Goal: Task Accomplishment & Management: Complete application form

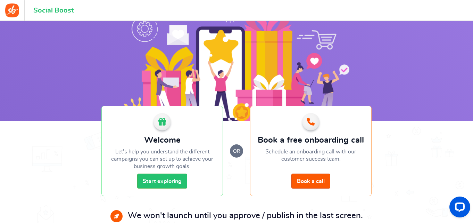
scroll to position [68, 0]
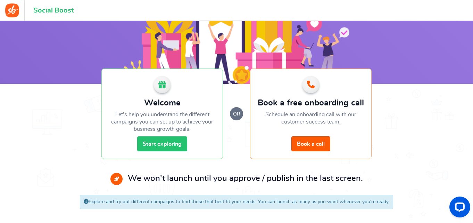
click at [176, 147] on link "Start exploring" at bounding box center [162, 143] width 50 height 15
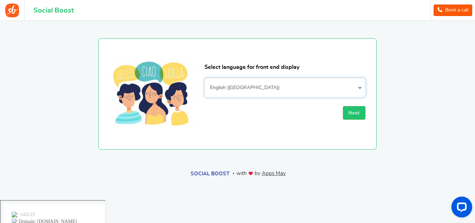
click at [283, 91] on select "Afrikaans Albanian Arabic Armenian Azerbaijani Basque Belarusian Bengali Bosnia…" at bounding box center [284, 87] width 161 height 19
click at [360, 114] on button "Next" at bounding box center [354, 113] width 23 height 14
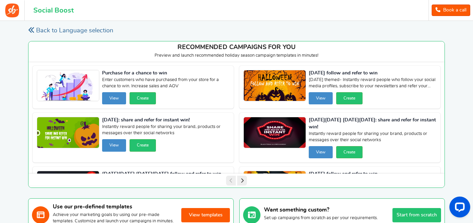
click at [74, 31] on link "Back to Language selection" at bounding box center [70, 30] width 85 height 9
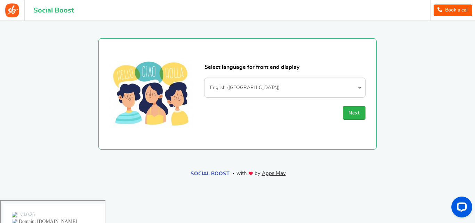
click at [346, 116] on button "Next" at bounding box center [354, 113] width 23 height 14
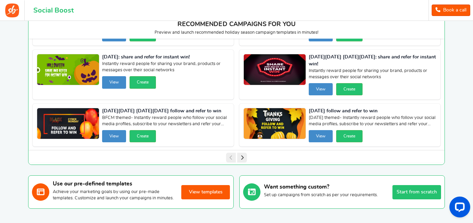
scroll to position [69, 0]
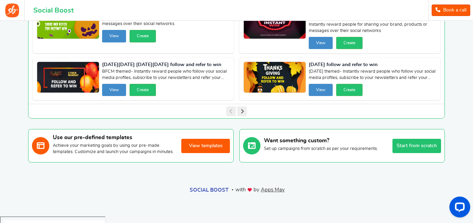
click at [227, 148] on button "View templates" at bounding box center [205, 146] width 49 height 14
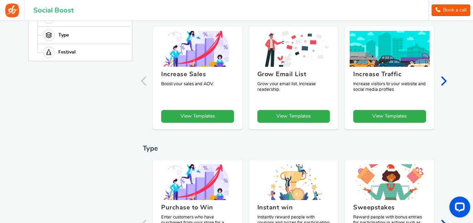
scroll to position [76, 0]
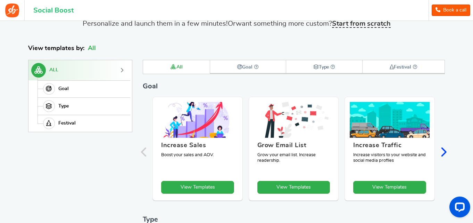
click at [444, 152] on icon "Next slide" at bounding box center [443, 152] width 7 height 10
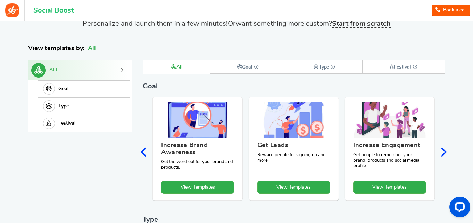
click at [145, 151] on icon "Previous slide" at bounding box center [144, 152] width 7 height 10
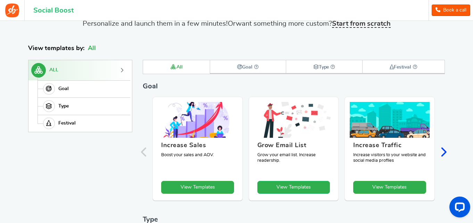
click at [295, 186] on link "View Templates" at bounding box center [294, 187] width 73 height 13
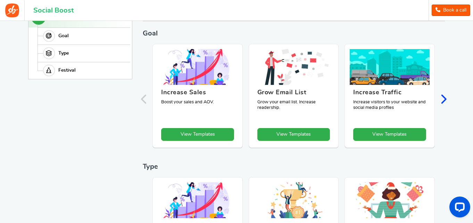
scroll to position [131, 0]
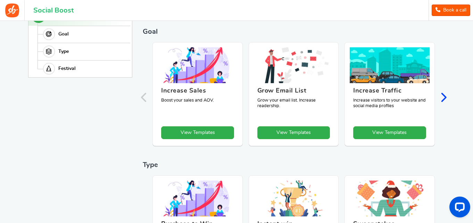
click at [448, 97] on div "Back Back View Templates Achieve your marketing goals by using our quick and ea…" at bounding box center [236, 159] width 431 height 529
click at [446, 97] on icon "Next slide" at bounding box center [443, 97] width 7 height 10
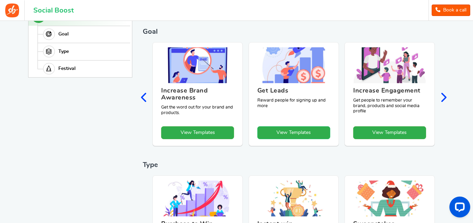
click at [287, 136] on link "View Templates" at bounding box center [294, 132] width 73 height 13
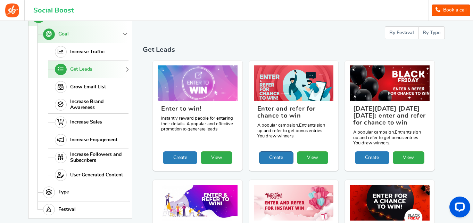
click at [283, 158] on link "Create" at bounding box center [276, 157] width 34 height 13
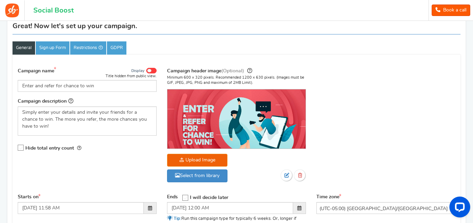
scroll to position [94, 0]
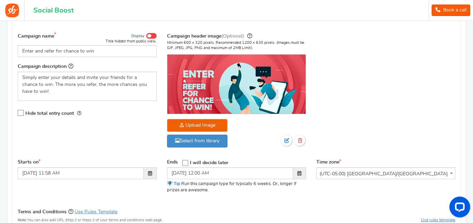
click at [187, 163] on icon at bounding box center [186, 163] width 6 height 6
click at [183, 163] on input "I will decide later" at bounding box center [183, 162] width 0 height 5
click at [188, 163] on icon at bounding box center [185, 163] width 6 height 6
click at [183, 163] on input "I will decide later" at bounding box center [183, 162] width 0 height 5
click at [189, 163] on icon at bounding box center [186, 163] width 6 height 6
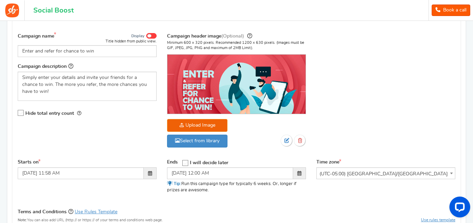
click at [183, 163] on input "I will decide later" at bounding box center [183, 162] width 0 height 5
click at [188, 163] on icon at bounding box center [185, 163] width 6 height 6
click at [183, 163] on input "I will decide later" at bounding box center [183, 162] width 0 height 5
click at [302, 169] on span at bounding box center [299, 173] width 13 height 12
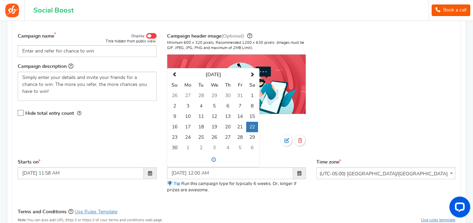
click at [302, 169] on span at bounding box center [299, 173] width 13 height 12
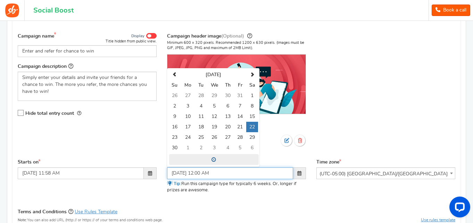
click at [210, 156] on span at bounding box center [214, 159] width 90 height 11
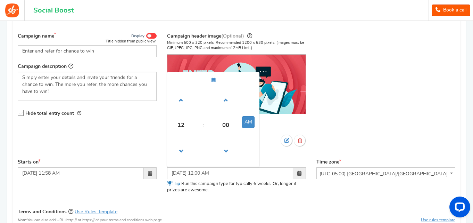
click at [330, 124] on div "Campaign name Display Title hidden from public view. Enter and refer for chance…" at bounding box center [237, 94] width 448 height 130
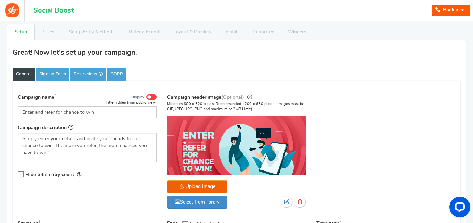
scroll to position [0, 0]
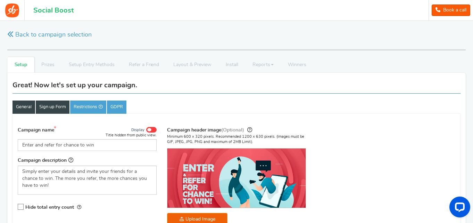
click at [67, 109] on link "Sign up Form" at bounding box center [53, 106] width 34 height 13
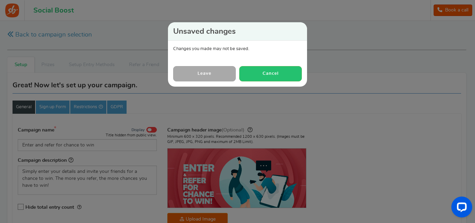
click at [227, 76] on link "Leave" at bounding box center [204, 73] width 63 height 15
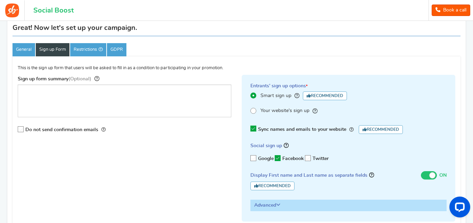
scroll to position [70, 0]
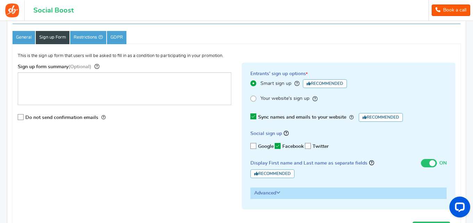
click at [276, 146] on icon at bounding box center [278, 146] width 6 height 6
click at [276, 146] on input "Facebook" at bounding box center [276, 146] width 0 height 5
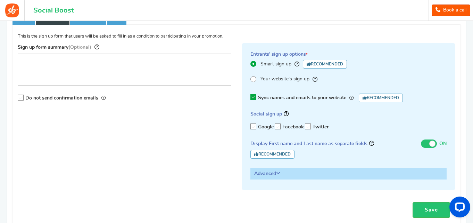
scroll to position [104, 0]
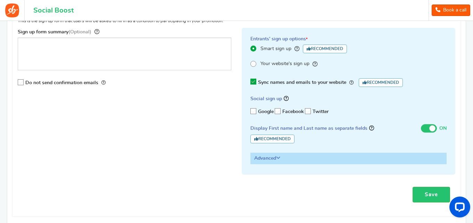
click at [426, 129] on span at bounding box center [429, 128] width 16 height 8
click at [421, 129] on input "ON OFF" at bounding box center [421, 127] width 0 height 5
click at [426, 130] on span at bounding box center [424, 128] width 6 height 6
click at [419, 130] on input "ON OFF" at bounding box center [419, 127] width 0 height 5
click at [261, 160] on h3 "Advanced" at bounding box center [349, 158] width 196 height 10
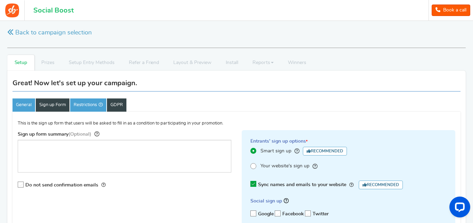
scroll to position [0, 0]
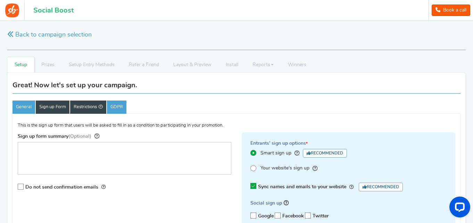
click at [89, 107] on link "Restrictions" at bounding box center [88, 106] width 36 height 13
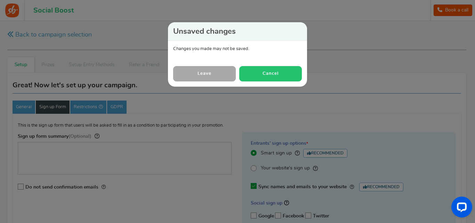
click at [250, 74] on button "Cancel" at bounding box center [270, 73] width 63 height 15
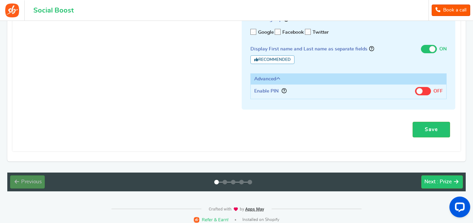
scroll to position [189, 0]
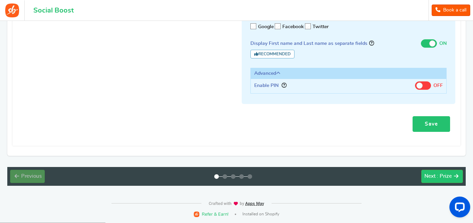
click at [435, 126] on link "Save" at bounding box center [432, 124] width 38 height 16
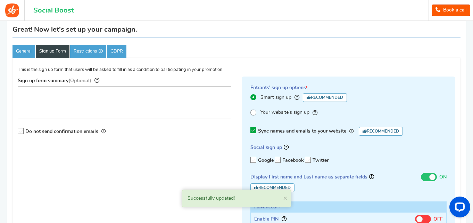
scroll to position [50, 0]
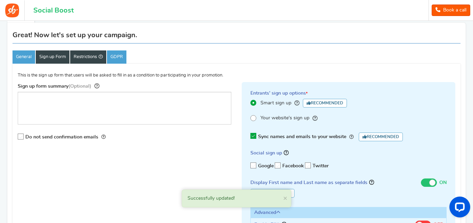
click at [82, 60] on link "Restrictions" at bounding box center [88, 56] width 36 height 13
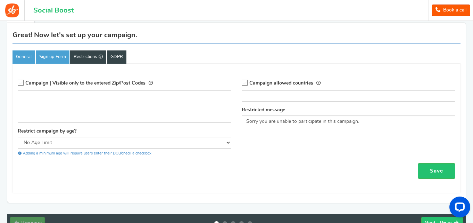
click at [118, 56] on link "GDPR" at bounding box center [116, 56] width 19 height 13
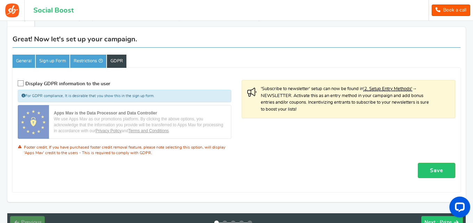
scroll to position [92, 0]
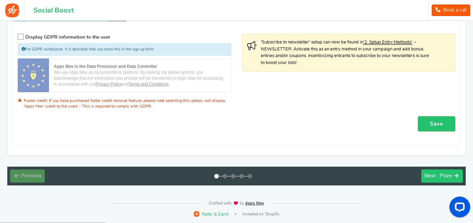
click at [441, 175] on span ": Prize" at bounding box center [444, 175] width 15 height 5
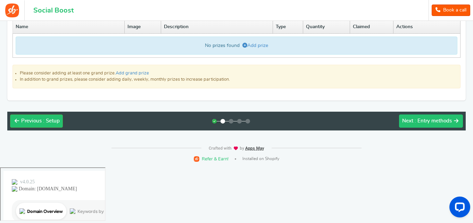
scroll to position [36, 0]
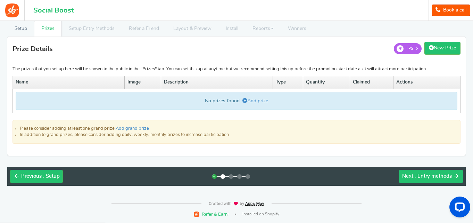
click at [406, 176] on span "Next" at bounding box center [407, 175] width 11 height 5
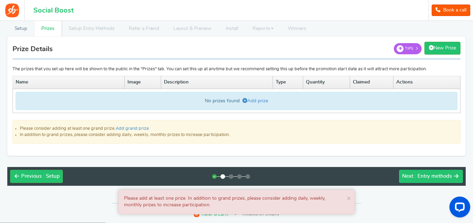
click at [409, 176] on span "Next" at bounding box center [407, 175] width 11 height 5
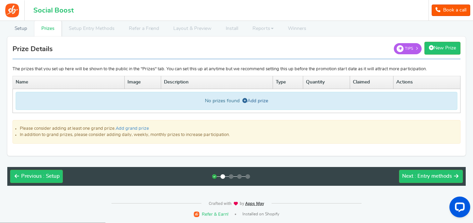
click at [247, 101] on link "Add prize" at bounding box center [256, 100] width 26 height 5
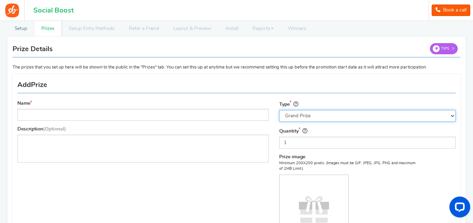
click at [288, 113] on select "Select the prize type Grand Prize Daily Prize Weekly Prize Monthly Prize" at bounding box center [367, 116] width 177 height 12
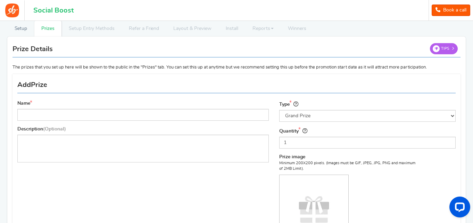
click at [324, 92] on div "Add Edit Prize Tips" at bounding box center [236, 86] width 439 height 16
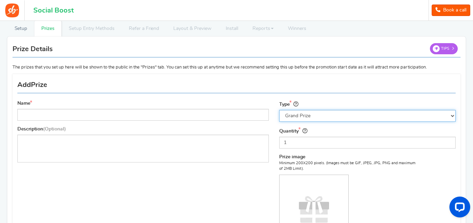
click at [293, 112] on select "Select the prize type Grand Prize Daily Prize Weekly Prize Monthly Prize" at bounding box center [367, 116] width 177 height 12
click at [279, 110] on select "Select the prize type Grand Prize Daily Prize Weekly Prize Monthly Prize" at bounding box center [367, 116] width 177 height 12
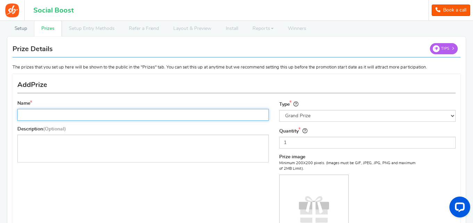
click at [188, 112] on input "Name" at bounding box center [143, 115] width 252 height 12
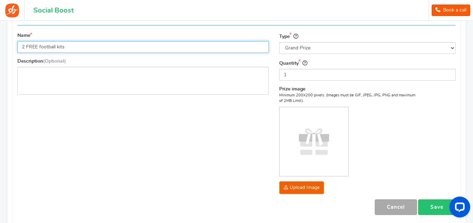
scroll to position [106, 0]
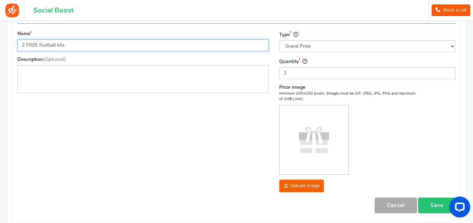
type input "2 FREE football kits"
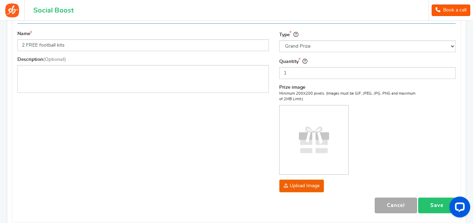
click at [430, 206] on link "Save" at bounding box center [437, 205] width 38 height 16
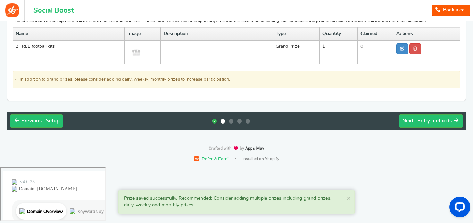
scroll to position [29, 0]
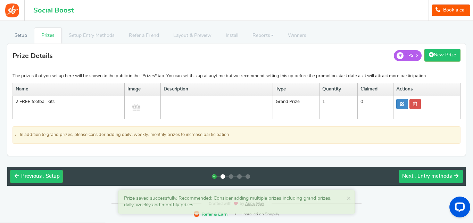
click at [418, 176] on span ": Entry methods" at bounding box center [433, 175] width 37 height 5
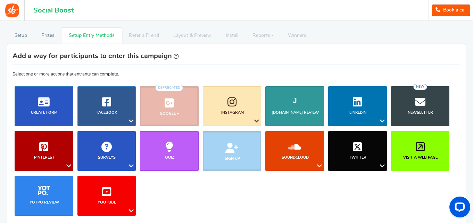
click at [231, 150] on li "Sign up" at bounding box center [232, 151] width 63 height 40
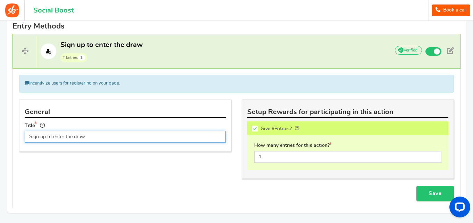
scroll to position [200, 0]
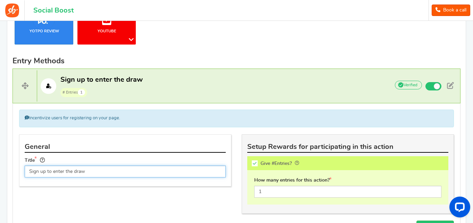
click at [86, 168] on input "Sign up to enter the draw" at bounding box center [125, 171] width 201 height 12
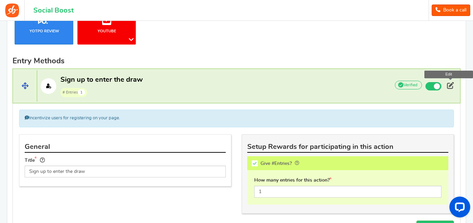
click at [454, 84] on span at bounding box center [450, 85] width 7 height 7
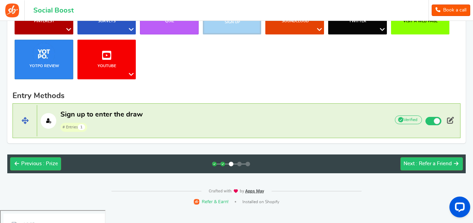
scroll to position [153, 0]
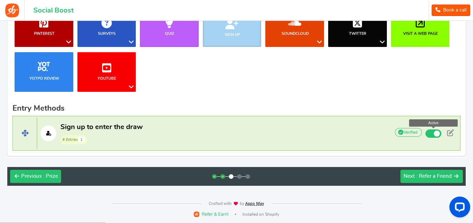
click at [431, 130] on span at bounding box center [434, 133] width 16 height 8
click at [0, 0] on input "Active" at bounding box center [0, 0] width 0 height 0
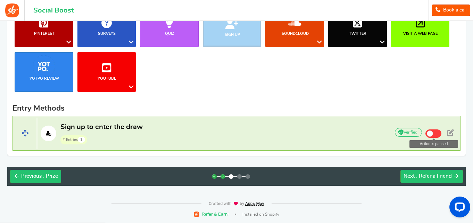
click at [27, 137] on span at bounding box center [25, 132] width 24 height 31
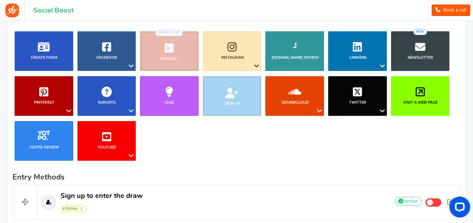
scroll to position [83, 0]
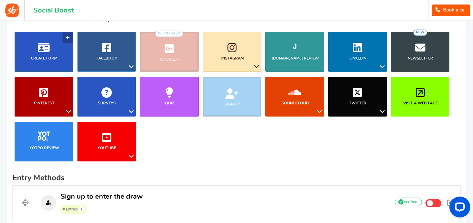
click at [57, 51] on link "Create Form" at bounding box center [44, 52] width 59 height 40
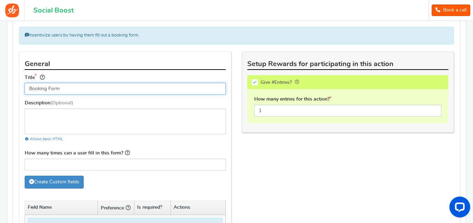
scroll to position [330, 0]
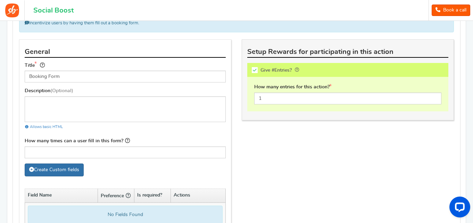
click at [65, 169] on link "Create Custom fields" at bounding box center [54, 169] width 59 height 13
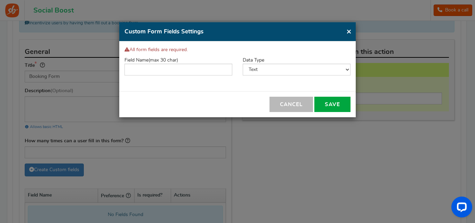
click at [346, 31] on button "×" at bounding box center [348, 31] width 5 height 9
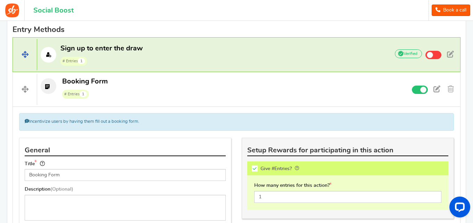
scroll to position [226, 0]
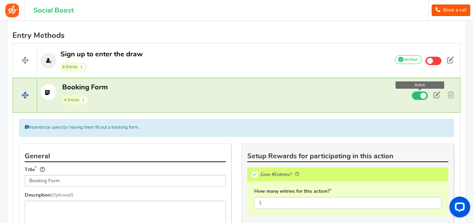
click at [417, 97] on span at bounding box center [420, 95] width 16 height 8
click at [0, 0] on input "Active Active" at bounding box center [0, 0] width 0 height 0
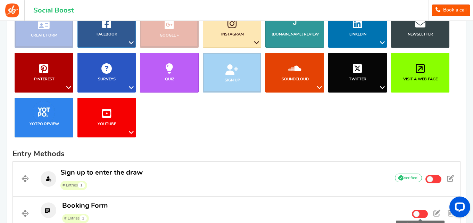
scroll to position [56, 0]
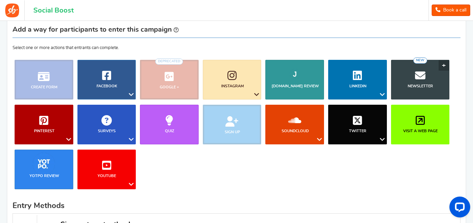
click at [426, 82] on link "Newsletter NEW" at bounding box center [420, 80] width 59 height 40
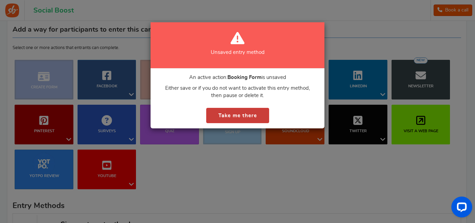
click at [236, 108] on button "Take me there" at bounding box center [237, 116] width 63 height 16
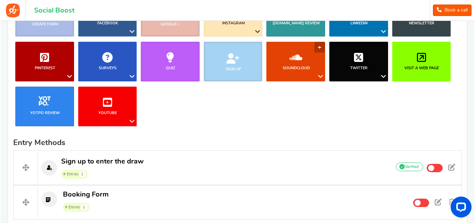
scroll to position [195, 0]
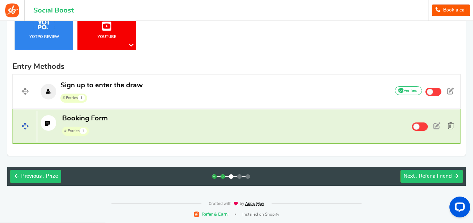
click at [450, 127] on span at bounding box center [451, 125] width 6 height 7
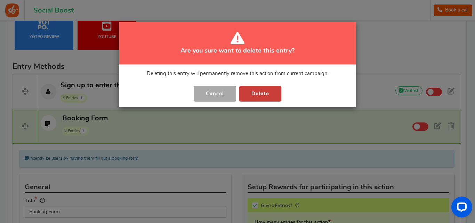
click at [269, 91] on button "Delete" at bounding box center [260, 94] width 42 height 16
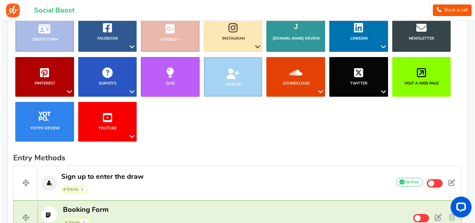
scroll to position [78, 0]
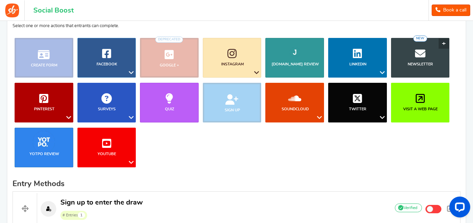
click at [416, 58] on icon at bounding box center [420, 53] width 10 height 10
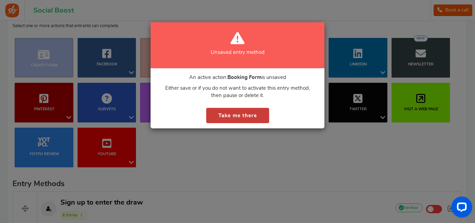
click at [243, 111] on button "Take me there" at bounding box center [237, 116] width 63 height 16
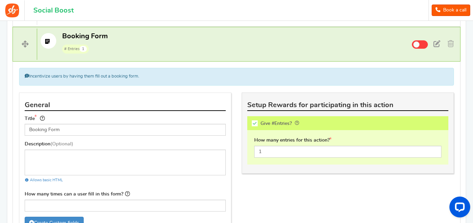
scroll to position [261, 0]
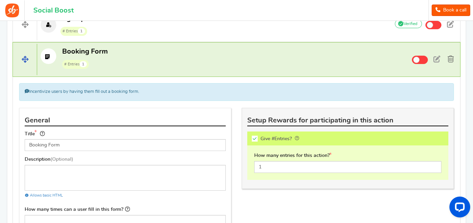
click at [449, 58] on span at bounding box center [451, 59] width 6 height 7
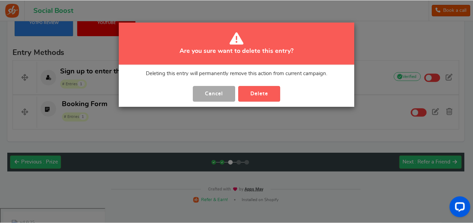
scroll to position [195, 0]
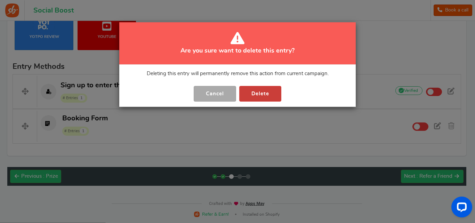
click at [273, 95] on button "Delete" at bounding box center [260, 94] width 42 height 16
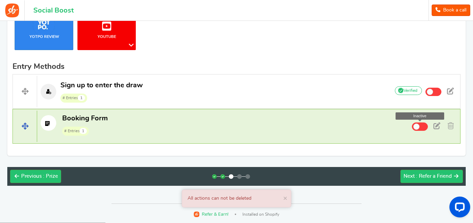
click at [421, 129] on span at bounding box center [420, 126] width 16 height 8
click at [0, 0] on input "Inactive Active" at bounding box center [0, 0] width 0 height 0
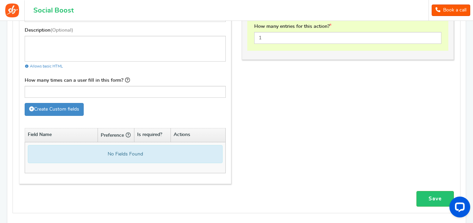
scroll to position [251, 0]
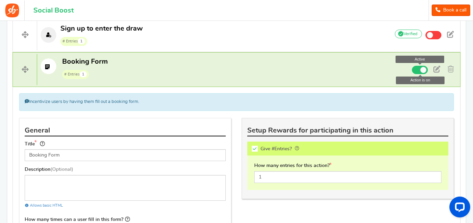
click at [414, 70] on span at bounding box center [420, 70] width 16 height 8
click at [0, 0] on input "Active Active" at bounding box center [0, 0] width 0 height 0
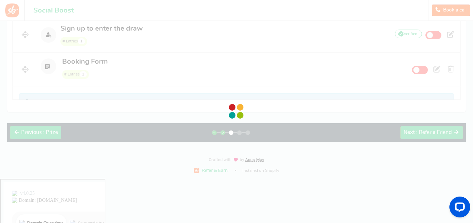
scroll to position [195, 0]
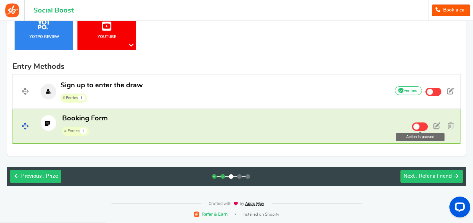
click at [45, 122] on icon at bounding box center [49, 123] width 16 height 16
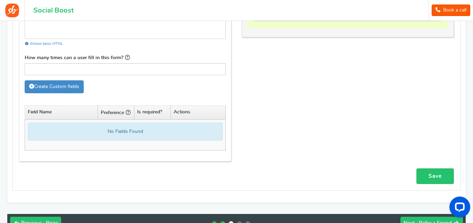
scroll to position [425, 0]
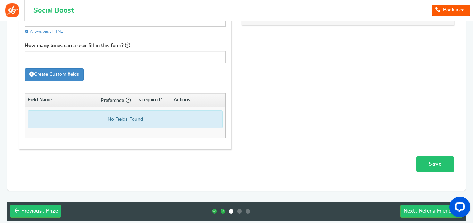
click at [437, 157] on link "Save" at bounding box center [436, 164] width 38 height 16
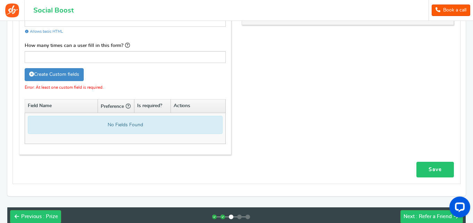
click at [438, 164] on link "Save" at bounding box center [436, 170] width 38 height 16
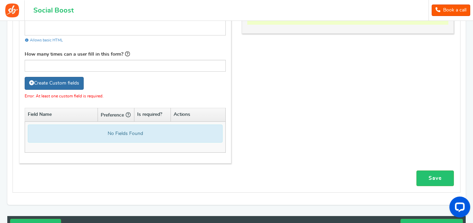
scroll to position [390, 0]
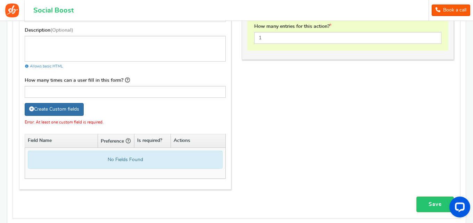
click at [61, 107] on link "Create Custom fields" at bounding box center [54, 109] width 59 height 13
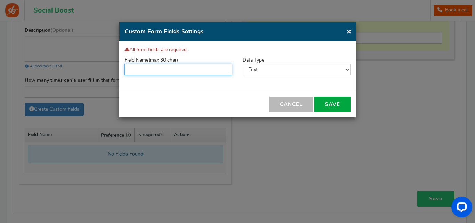
click at [160, 73] on input "text" at bounding box center [178, 70] width 108 height 12
type input "xcxc"
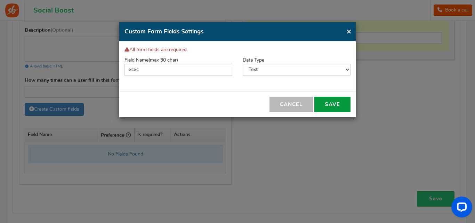
click at [335, 103] on button "Save" at bounding box center [332, 104] width 36 height 15
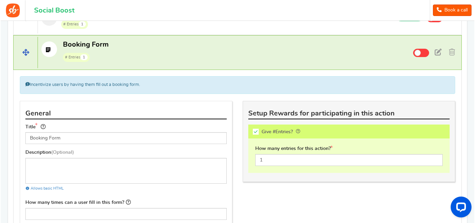
scroll to position [251, 0]
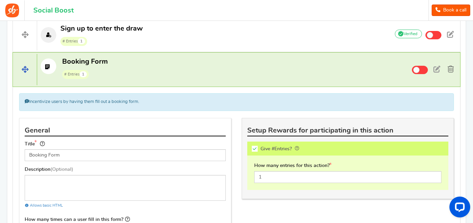
click at [451, 72] on span at bounding box center [451, 69] width 6 height 7
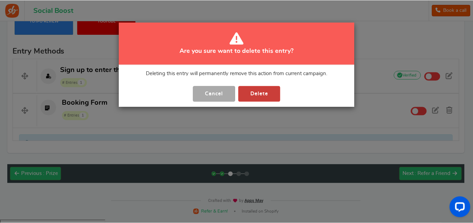
scroll to position [195, 0]
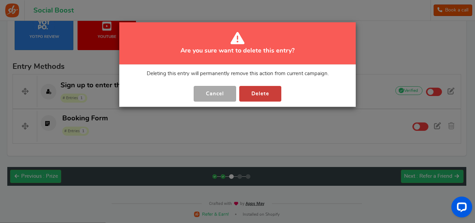
click at [261, 96] on button "Delete" at bounding box center [260, 94] width 42 height 16
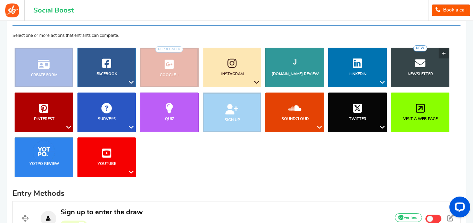
scroll to position [56, 0]
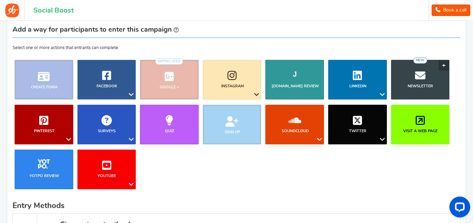
click at [404, 89] on link "Newsletter NEW" at bounding box center [420, 80] width 59 height 40
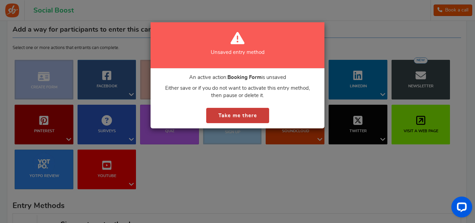
click at [258, 115] on button "Take me there" at bounding box center [237, 116] width 63 height 16
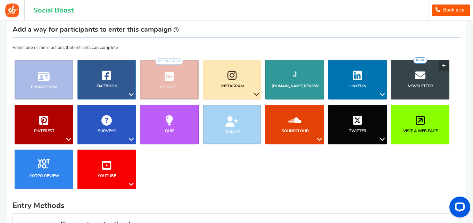
click at [445, 62] on link "Newsletter NEW" at bounding box center [420, 80] width 59 height 40
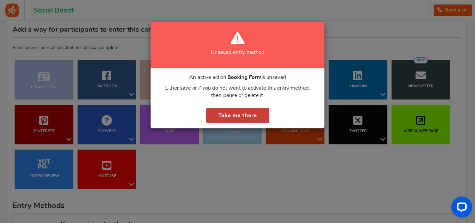
click at [255, 108] on button "Take me there" at bounding box center [237, 116] width 63 height 16
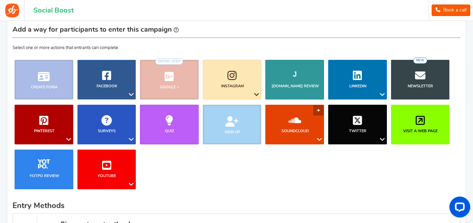
click at [320, 110] on link "SoundCloud" at bounding box center [295, 125] width 59 height 40
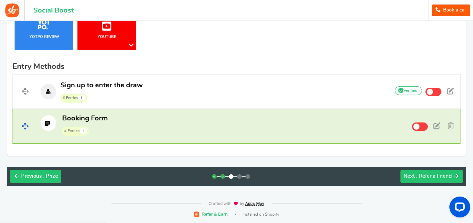
scroll to position [160, 0]
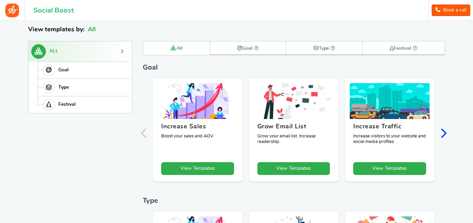
scroll to position [96, 0]
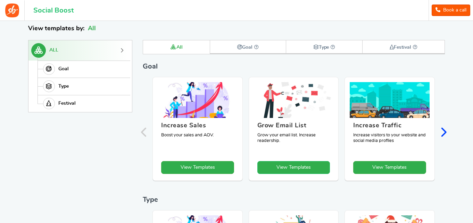
click at [298, 169] on link "View Templates" at bounding box center [294, 167] width 73 height 13
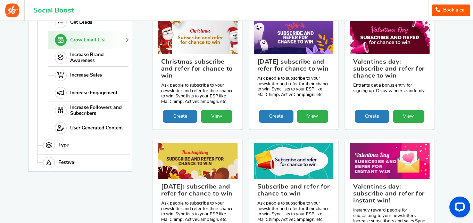
scroll to position [165, 0]
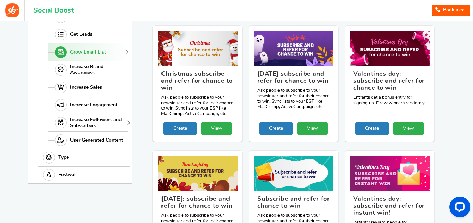
click at [105, 120] on span "Increase Followers and Subscribers" at bounding box center [98, 123] width 57 height 12
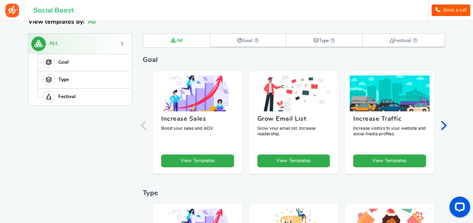
scroll to position [115, 0]
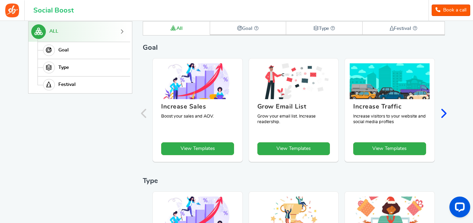
click at [448, 109] on div "Back Back View Templates Achieve your marketing goals by using our quick and ea…" at bounding box center [236, 175] width 431 height 529
click at [445, 112] on icon "Next slide" at bounding box center [443, 113] width 7 height 10
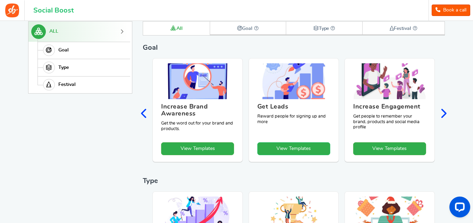
click at [286, 144] on link "View Templates" at bounding box center [294, 148] width 73 height 13
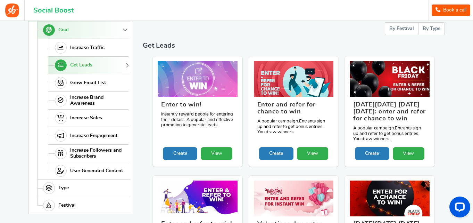
scroll to position [131, 0]
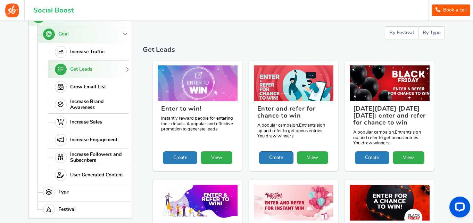
click at [286, 158] on link "Create" at bounding box center [276, 157] width 34 height 13
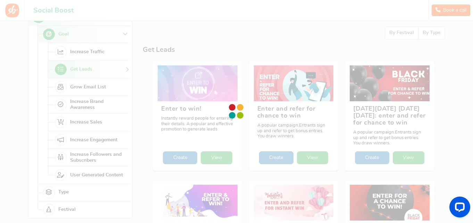
scroll to position [0, 0]
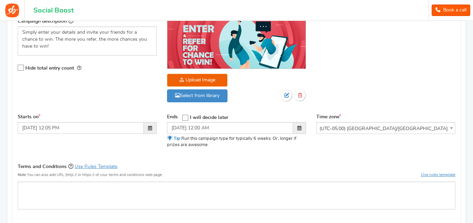
scroll to position [243, 0]
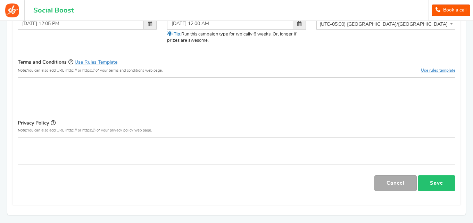
click at [422, 183] on link "Save" at bounding box center [437, 183] width 38 height 16
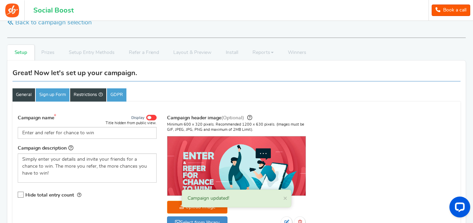
scroll to position [0, 0]
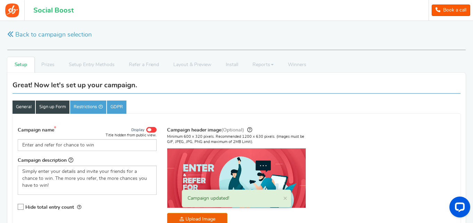
click at [50, 105] on link "Sign up Form" at bounding box center [53, 106] width 34 height 13
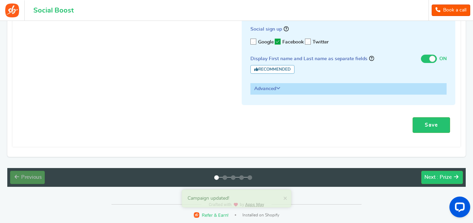
scroll to position [175, 0]
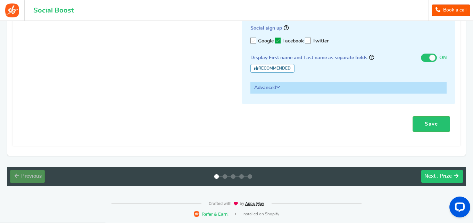
click at [434, 173] on span "Next" at bounding box center [430, 175] width 11 height 5
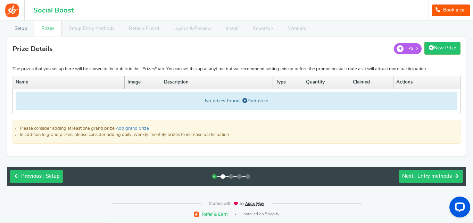
click at [243, 101] on icon at bounding box center [245, 100] width 5 height 5
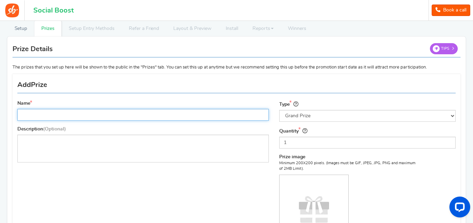
click at [221, 112] on input "Name" at bounding box center [143, 115] width 252 height 12
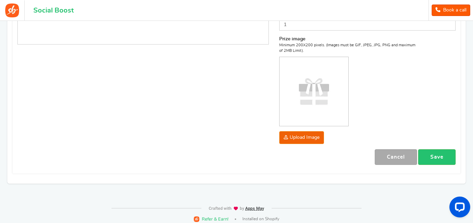
scroll to position [159, 0]
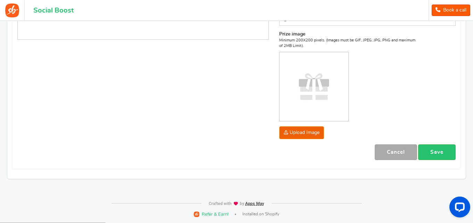
type input "2 FREE football kits"
click at [426, 161] on div "Name 2 FREE football kits Description (Optional) Type Select the prize type Gra…" at bounding box center [236, 60] width 449 height 210
click at [431, 156] on link "Save" at bounding box center [437, 152] width 38 height 16
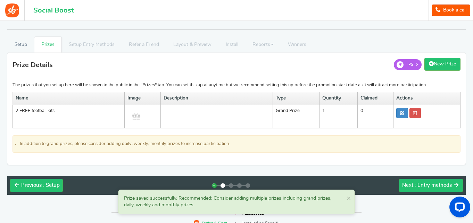
scroll to position [29, 0]
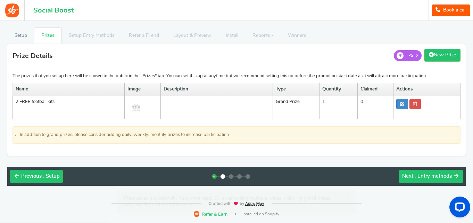
click at [435, 176] on span ": Entry methods" at bounding box center [433, 175] width 37 height 5
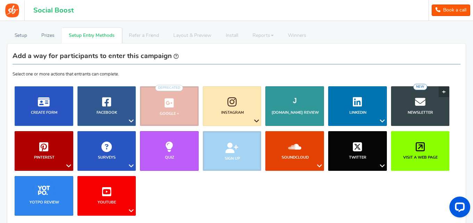
click at [423, 108] on link "Newsletter NEW" at bounding box center [420, 106] width 59 height 40
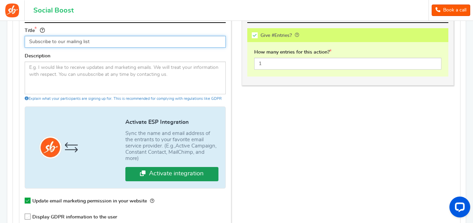
scroll to position [330, 0]
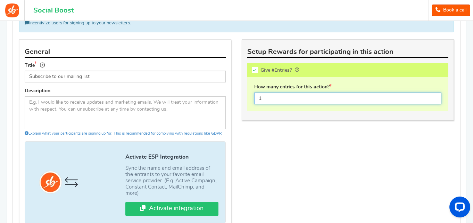
click at [275, 101] on input "1" at bounding box center [347, 98] width 187 height 12
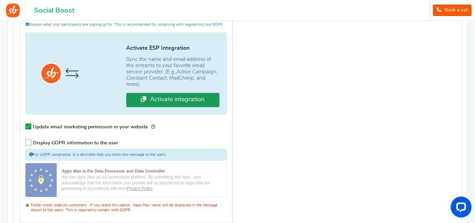
scroll to position [434, 0]
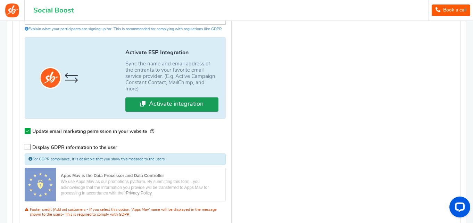
click at [151, 108] on link "Activate integration" at bounding box center [171, 104] width 93 height 14
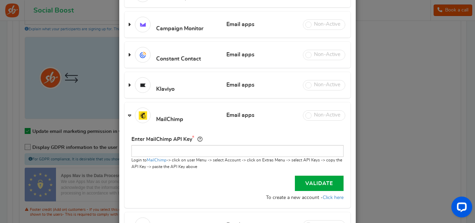
scroll to position [139, 0]
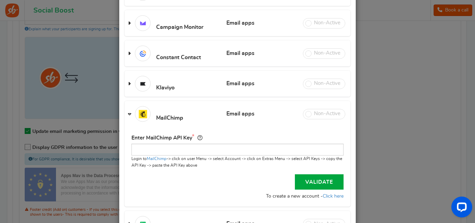
click at [275, 88] on h3 "Klaviyo Email apps Review apps" at bounding box center [237, 84] width 226 height 26
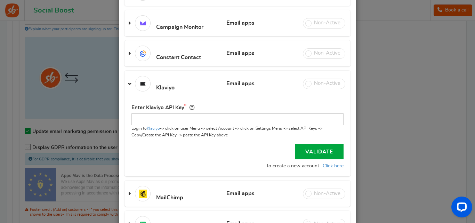
click at [327, 81] on span at bounding box center [324, 84] width 42 height 10
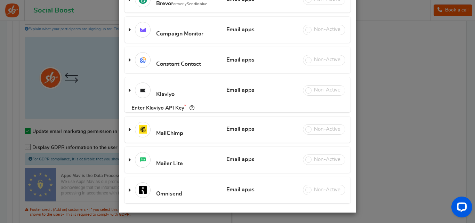
scroll to position [123, 0]
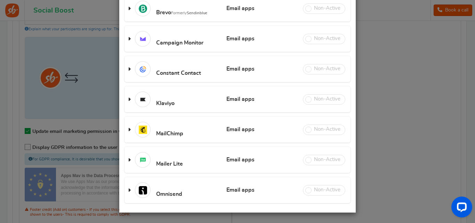
drag, startPoint x: 321, startPoint y: 85, endPoint x: 312, endPoint y: 89, distance: 9.2
click at [318, 86] on div "Active Campaign Email apps Review apps API Key is not valid. Change API Key Ent…" at bounding box center [237, 69] width 226 height 268
click at [303, 98] on span at bounding box center [324, 99] width 42 height 10
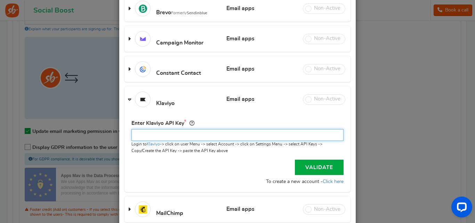
click at [281, 138] on input "text" at bounding box center [237, 135] width 212 height 12
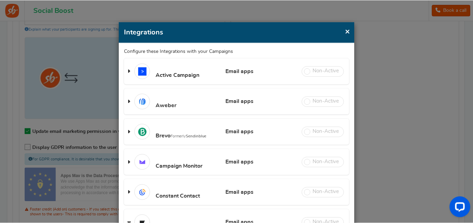
scroll to position [0, 0]
click at [345, 35] on h4 "Integrations" at bounding box center [237, 32] width 226 height 10
click at [347, 31] on span "×" at bounding box center [348, 31] width 5 height 9
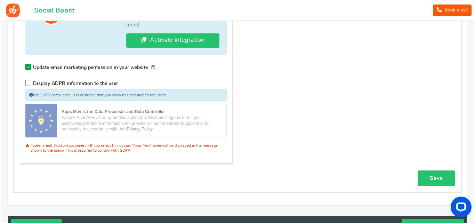
scroll to position [408, 0]
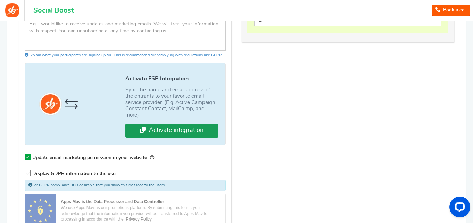
click at [157, 125] on link "Activate integration" at bounding box center [171, 130] width 93 height 14
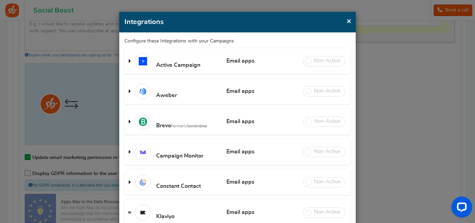
scroll to position [0, 0]
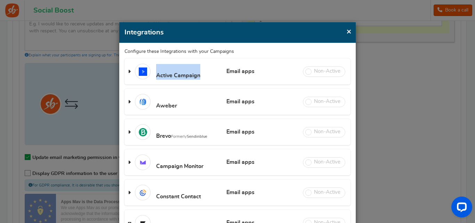
drag, startPoint x: 157, startPoint y: 71, endPoint x: 200, endPoint y: 77, distance: 43.2
click at [200, 77] on h3 "Active Campaign Email apps Review apps" at bounding box center [237, 71] width 226 height 26
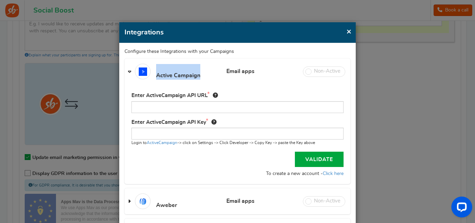
copy span "Active Campaign"
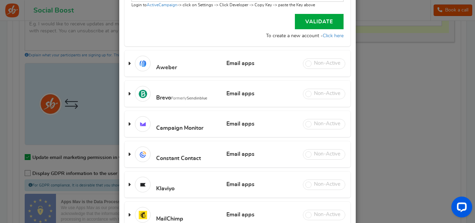
scroll to position [174, 0]
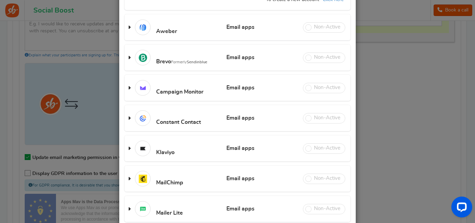
click at [168, 62] on span "Brevo Formerly Sendinblue" at bounding box center [181, 62] width 51 height 6
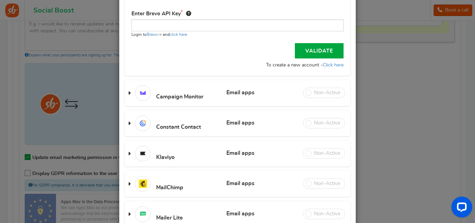
scroll to position [154, 0]
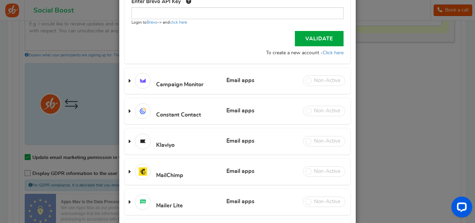
click at [196, 104] on h3 "Constant Contact Email apps Review apps" at bounding box center [237, 111] width 226 height 26
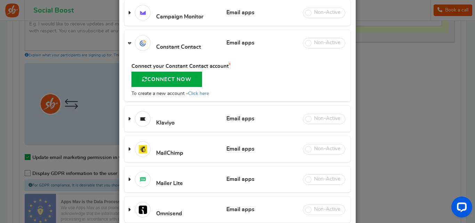
scroll to position [149, 0]
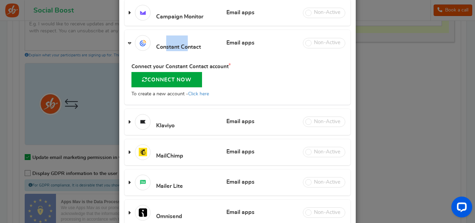
drag, startPoint x: 187, startPoint y: 44, endPoint x: 166, endPoint y: 46, distance: 21.0
click at [166, 46] on h3 "Constant Contact Email apps Review apps" at bounding box center [237, 43] width 226 height 26
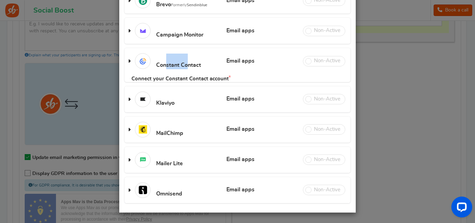
scroll to position [123, 0]
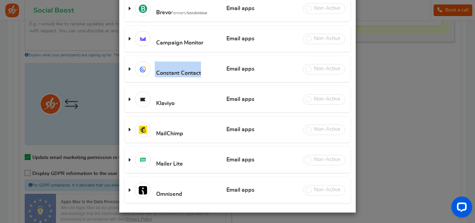
drag, startPoint x: 152, startPoint y: 73, endPoint x: 201, endPoint y: 74, distance: 48.3
click at [201, 74] on h3 "Constant Contact Email apps Review apps" at bounding box center [237, 69] width 226 height 26
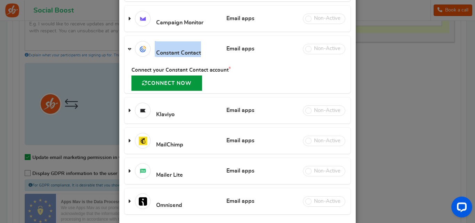
scroll to position [149, 0]
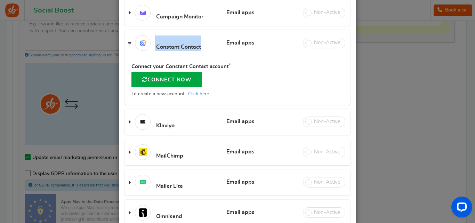
drag, startPoint x: 191, startPoint y: 47, endPoint x: 196, endPoint y: 50, distance: 6.0
click at [196, 50] on h3 "Constant Contact Email apps Review apps" at bounding box center [237, 43] width 226 height 26
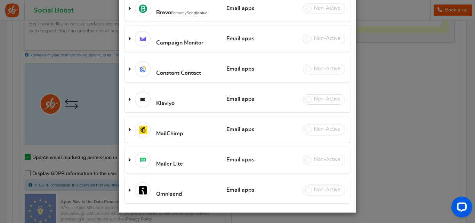
click at [173, 70] on h3 "Constant Contact Email apps Review apps" at bounding box center [237, 69] width 226 height 26
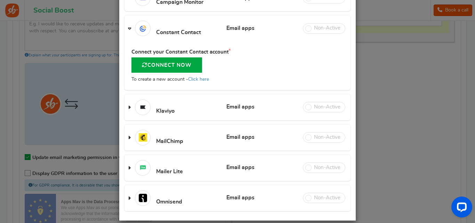
scroll to position [172, 0]
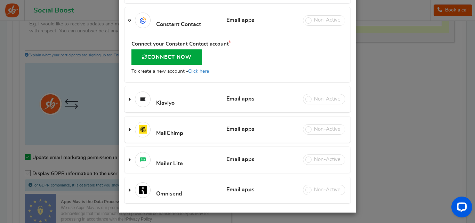
click at [185, 155] on h3 "Mailer Lite Email apps Review apps" at bounding box center [237, 160] width 226 height 26
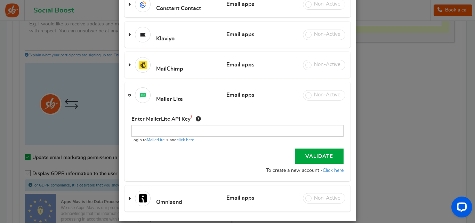
scroll to position [196, 0]
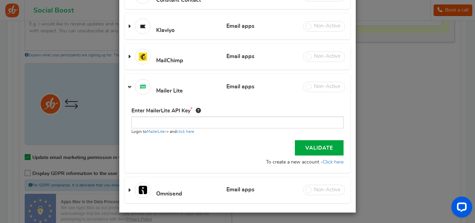
click at [177, 51] on h3 "MailChimp Email apps Review apps" at bounding box center [237, 56] width 226 height 26
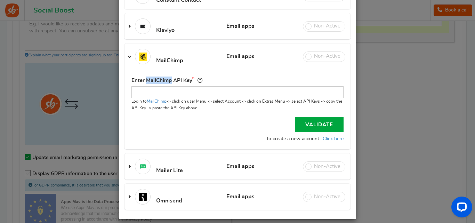
drag, startPoint x: 145, startPoint y: 80, endPoint x: 169, endPoint y: 82, distance: 24.0
click at [169, 82] on label "Enter MailChimp API Key" at bounding box center [167, 80] width 73 height 8
copy label "MailChimp"
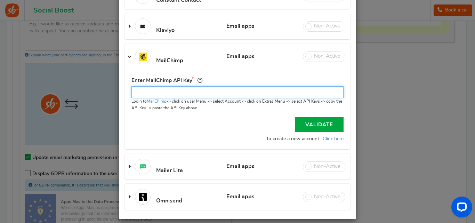
click at [278, 95] on input "text" at bounding box center [237, 92] width 212 height 12
paste input "8247ab72b57dabae43f6c6fa65c787fa-us11"
type input "8247ab72b57dabae43f6c6fa65c787fa-us11"
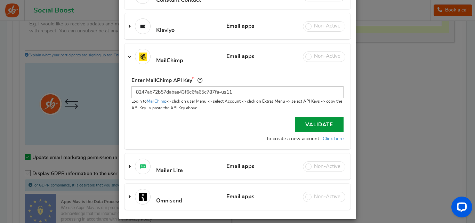
click at [321, 127] on link "Validate" at bounding box center [319, 124] width 49 height 15
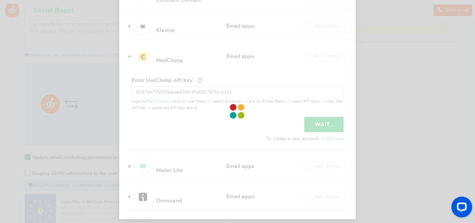
select select "3"
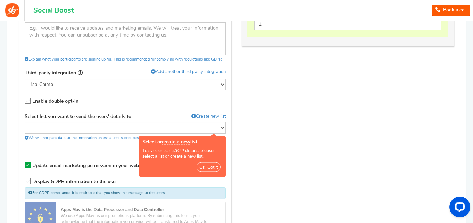
scroll to position [392, 0]
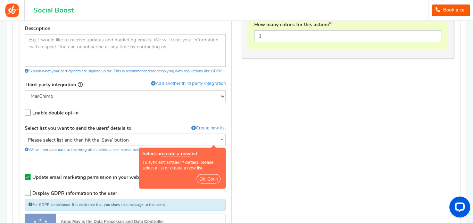
click at [213, 139] on span "Please select list and then hit the ‘Save’ button" at bounding box center [125, 140] width 201 height 13
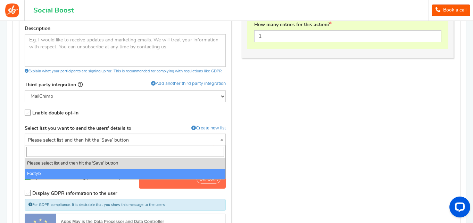
select select "9ce63d39ae"
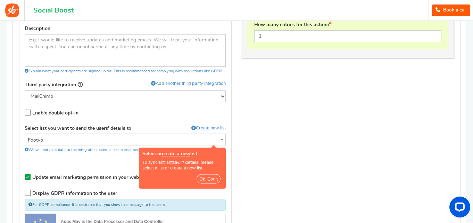
click at [206, 181] on button "Ok, Got it" at bounding box center [209, 178] width 24 height 9
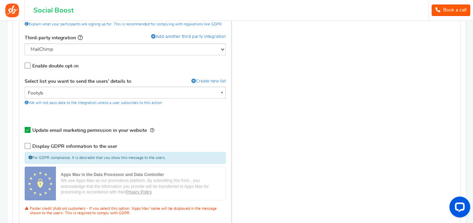
scroll to position [427, 0]
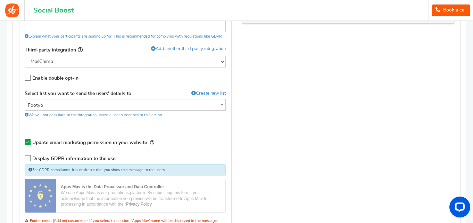
click at [126, 140] on span "Update email marketing permission in your website" at bounding box center [89, 142] width 115 height 5
click at [32, 140] on input "Update email marketing permission in your website Recommended" at bounding box center [28, 143] width 7 height 7
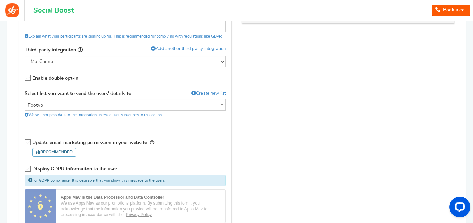
click at [66, 139] on label "Update email marketing permission in your website Recommended" at bounding box center [90, 148] width 130 height 18
click at [32, 140] on input "Update email marketing permission in your website Recommended" at bounding box center [28, 143] width 7 height 7
checkbox input "true"
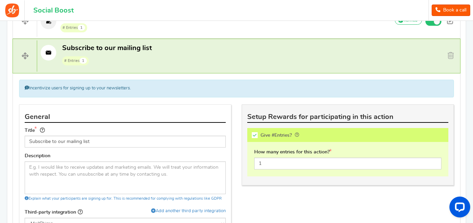
scroll to position [218, 0]
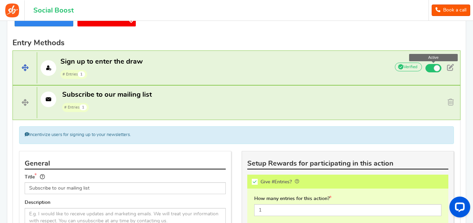
click at [436, 69] on span at bounding box center [437, 68] width 6 height 6
click at [0, 0] on input "Active" at bounding box center [0, 0] width 0 height 0
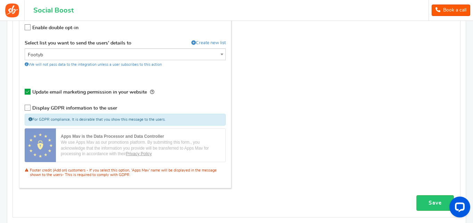
scroll to position [551, 0]
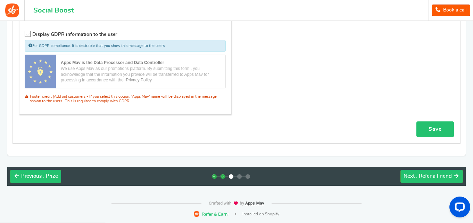
click at [439, 130] on link "Save" at bounding box center [436, 129] width 38 height 16
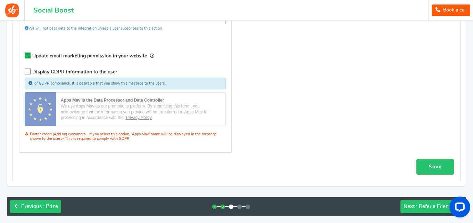
scroll to position [544, 0]
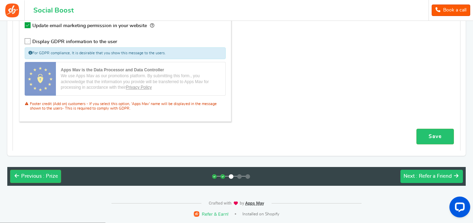
click at [434, 176] on span ": Refer a Friend" at bounding box center [434, 175] width 36 height 5
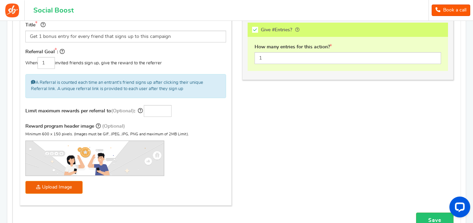
scroll to position [155, 0]
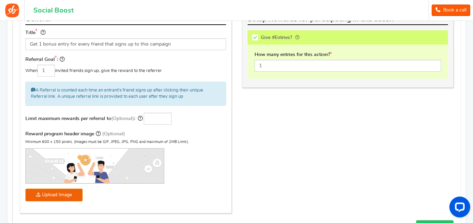
click at [57, 163] on img at bounding box center [95, 165] width 138 height 35
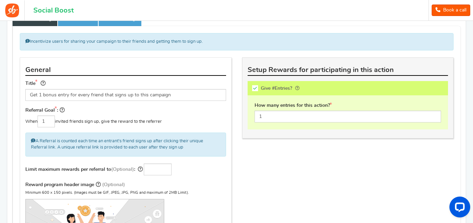
scroll to position [85, 0]
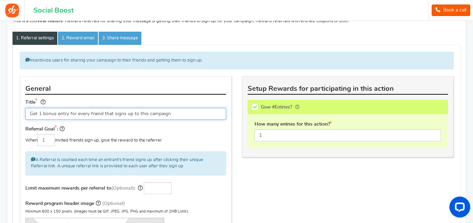
click at [128, 115] on input "Get 1 bonus entry for every friend that signs up to this campaign" at bounding box center [125, 114] width 201 height 12
click at [172, 115] on input "Get 1 bonus entry for every friend that signs up to this campaign" at bounding box center [125, 114] width 201 height 12
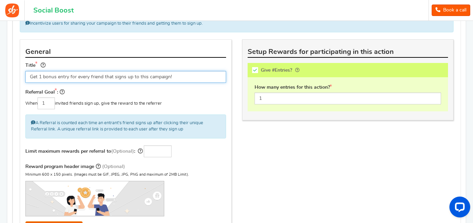
scroll to position [155, 0]
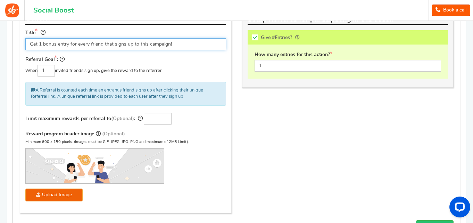
type input "Get 1 bonus entry for every friend that signs up to this campaign!"
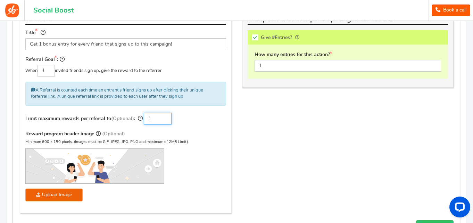
click at [168, 117] on input "1" at bounding box center [158, 119] width 28 height 12
click at [169, 121] on input "1" at bounding box center [158, 119] width 28 height 12
type input "0"
click at [168, 121] on input "0" at bounding box center [158, 119] width 28 height 12
click at [205, 120] on div "Limit maximum rewards per referral to (Optional) : 0" at bounding box center [125, 119] width 201 height 12
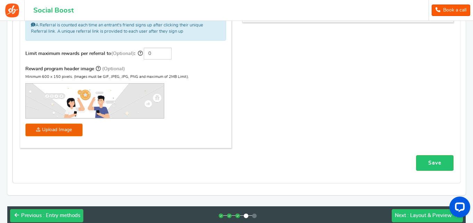
scroll to position [224, 0]
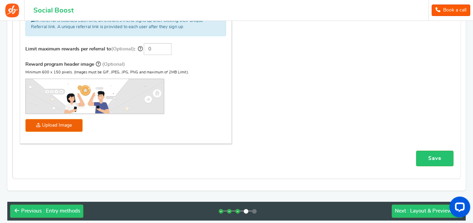
click at [444, 162] on link "Save" at bounding box center [435, 158] width 38 height 16
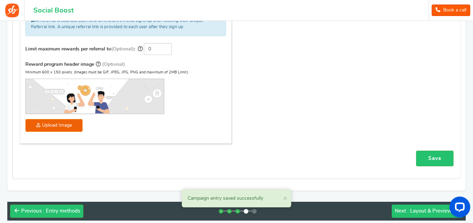
click at [420, 209] on span ": Layout & Preview" at bounding box center [430, 210] width 44 height 5
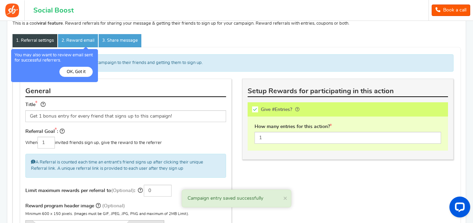
scroll to position [73, 0]
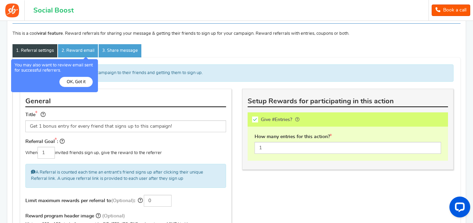
click at [70, 79] on button "OK, Got it" at bounding box center [75, 82] width 33 height 10
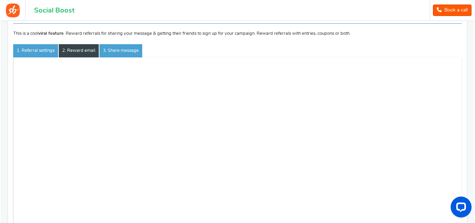
scroll to position [66, 0]
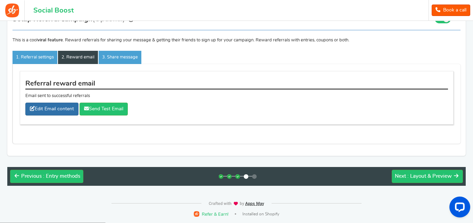
click at [66, 104] on link "Edit Email content" at bounding box center [51, 109] width 53 height 13
type input "Thank you for your referral"
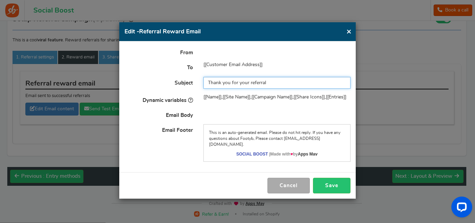
click at [226, 82] on input "Thank you for your referral" at bounding box center [276, 83] width 147 height 12
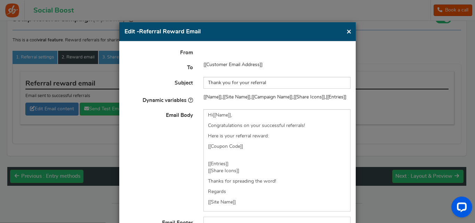
click at [349, 34] on button "×" at bounding box center [348, 31] width 5 height 9
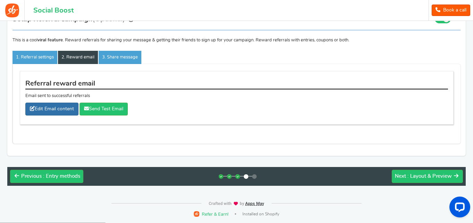
click at [74, 106] on link "Edit Email content" at bounding box center [51, 109] width 53 height 13
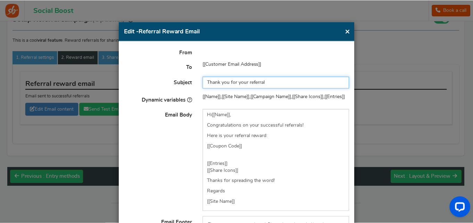
scroll to position [0, 0]
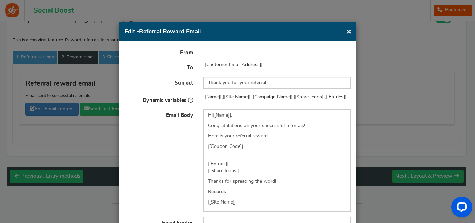
click at [348, 31] on button "×" at bounding box center [348, 31] width 5 height 9
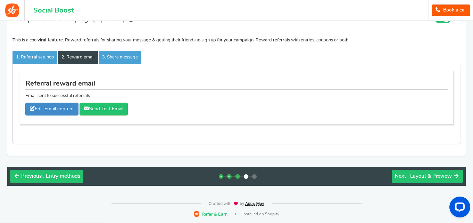
click at [409, 178] on span ": Layout & Preview" at bounding box center [430, 175] width 44 height 5
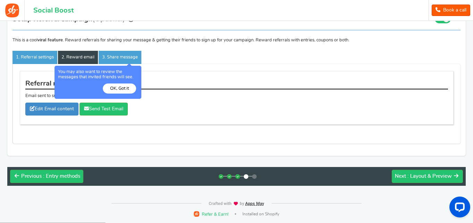
click at [111, 86] on button "OK, Got it" at bounding box center [119, 88] width 33 height 10
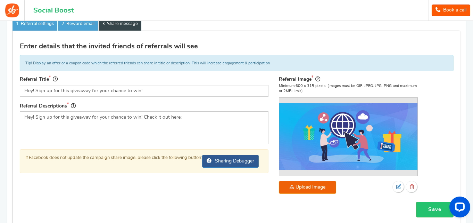
scroll to position [116, 0]
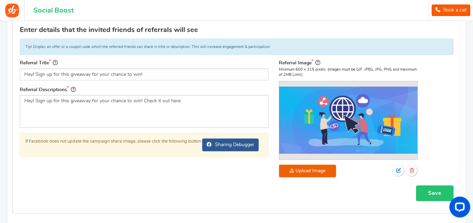
click at [429, 190] on link "Save" at bounding box center [435, 193] width 38 height 16
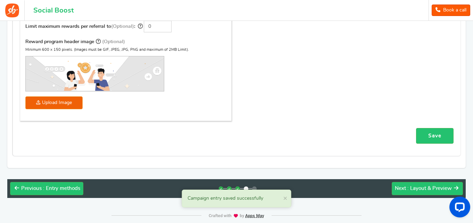
scroll to position [259, 0]
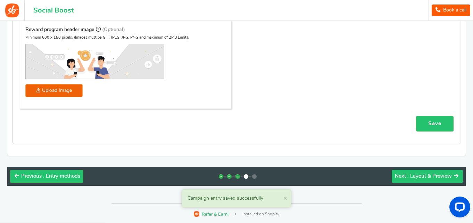
click at [432, 178] on div "Next : Layout & Preview" at bounding box center [423, 176] width 57 height 7
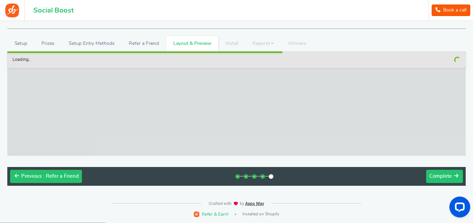
scroll to position [219, 0]
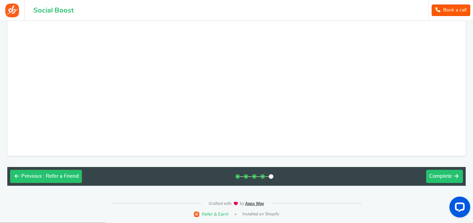
click at [431, 174] on span "Complete" at bounding box center [441, 175] width 23 height 5
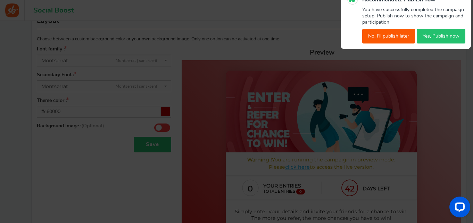
scroll to position [21, 0]
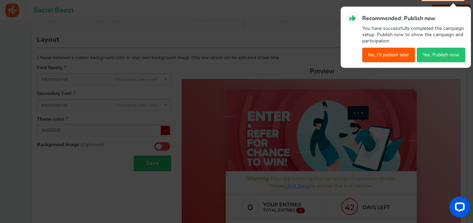
click at [350, 73] on div at bounding box center [236, 111] width 473 height 223
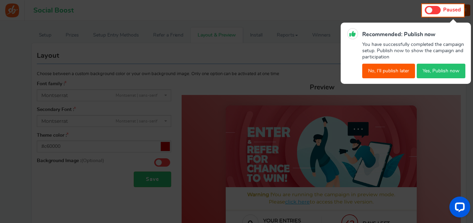
click at [381, 92] on div at bounding box center [236, 111] width 473 height 223
click at [392, 72] on button "No, I'll publish later" at bounding box center [389, 71] width 53 height 15
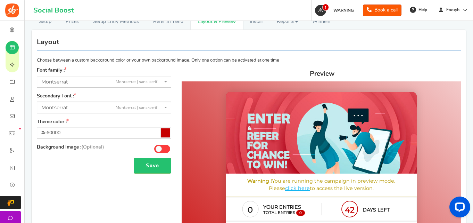
scroll to position [56, 0]
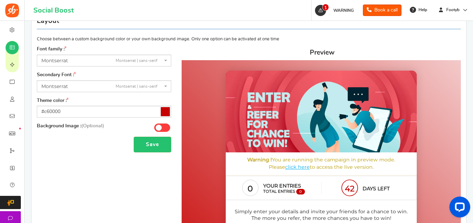
click at [110, 60] on span "[PERSON_NAME] | sans-serif" at bounding box center [101, 60] width 121 height 7
click at [139, 64] on span "[PERSON_NAME] | sans-serif" at bounding box center [101, 60] width 121 height 7
click at [146, 86] on span "Montserrat | sans-serif" at bounding box center [137, 86] width 42 height 6
click at [94, 81] on span "[PERSON_NAME] | sans-serif" at bounding box center [104, 86] width 135 height 12
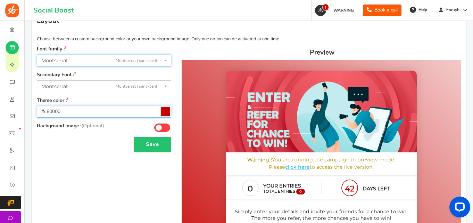
click at [76, 112] on input "#c60000" at bounding box center [104, 112] width 135 height 12
click at [139, 110] on input "#c60000" at bounding box center [104, 112] width 135 height 12
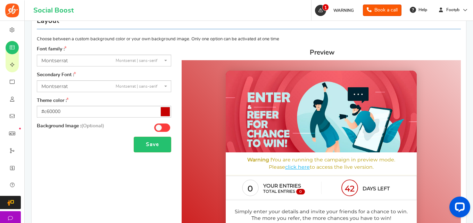
click at [112, 146] on div "Save" at bounding box center [104, 145] width 135 height 16
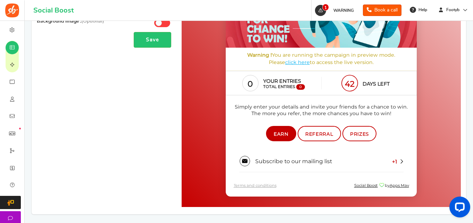
scroll to position [160, 0]
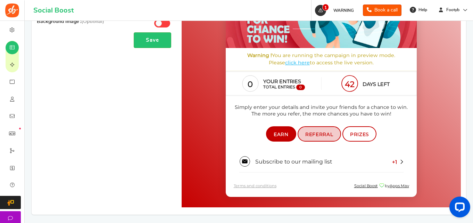
click at [327, 134] on span "Referral" at bounding box center [320, 135] width 28 height 6
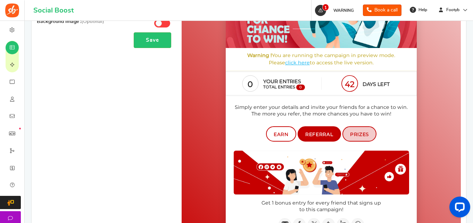
scroll to position [195, 0]
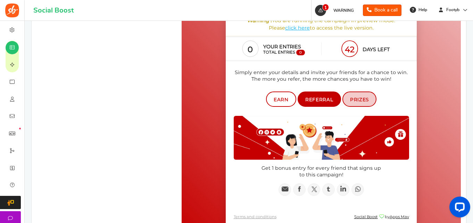
click at [362, 100] on span "Prizes" at bounding box center [359, 100] width 19 height 6
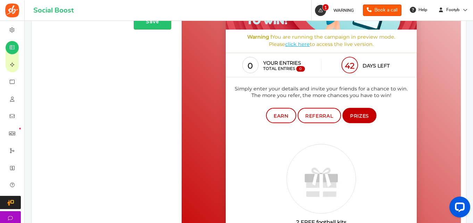
scroll to position [179, 0]
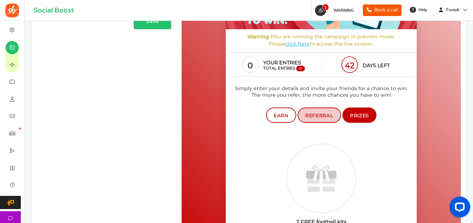
click at [330, 115] on span "Referral" at bounding box center [320, 116] width 28 height 6
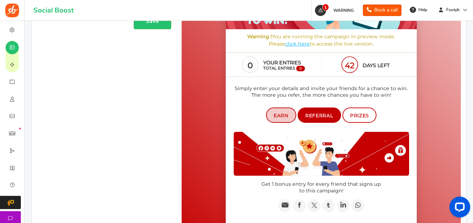
click at [290, 114] on link "Earn" at bounding box center [281, 115] width 30 height 15
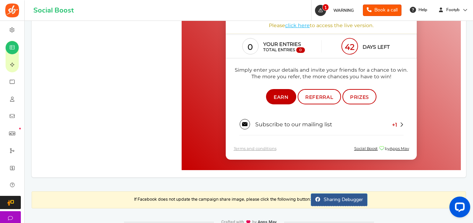
scroll to position [214, 0]
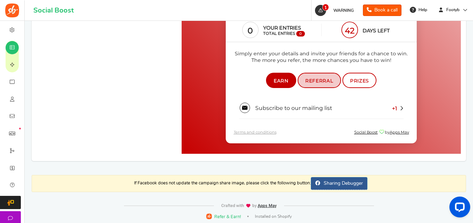
click at [332, 81] on span "Referral" at bounding box center [320, 81] width 28 height 6
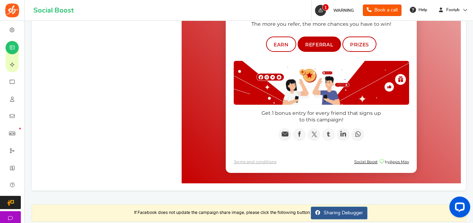
scroll to position [143, 0]
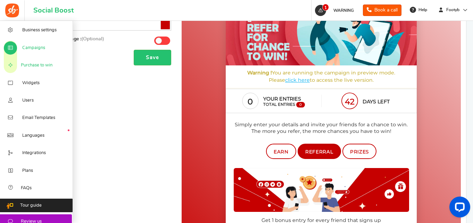
click at [47, 66] on span "Purchase to win" at bounding box center [37, 65] width 32 height 6
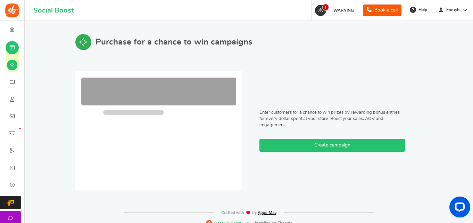
scroll to position [18, 0]
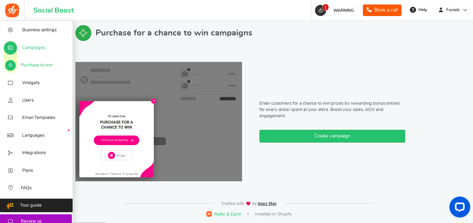
click at [19, 42] on link "Campaigns" at bounding box center [36, 47] width 73 height 17
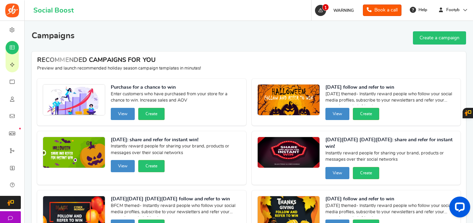
click at [24, 87] on link "Widgets" at bounding box center [12, 81] width 24 height 17
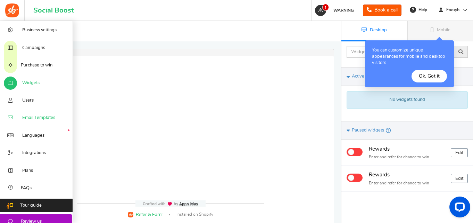
click at [27, 120] on span "Email Templates" at bounding box center [38, 118] width 33 height 6
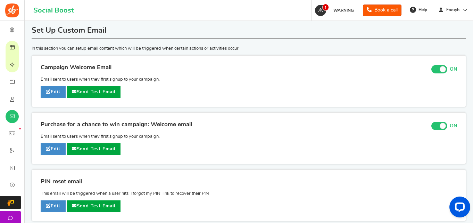
click at [433, 69] on span at bounding box center [440, 69] width 16 height 8
click at [0, 0] on input "ON OFF" at bounding box center [0, 0] width 0 height 0
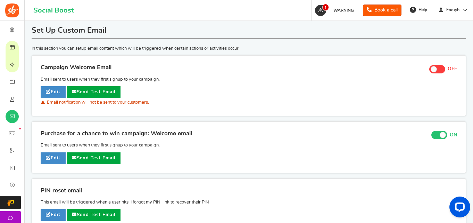
click at [443, 133] on span at bounding box center [443, 135] width 6 height 6
click at [0, 0] on input "ON OFF" at bounding box center [0, 0] width 0 height 0
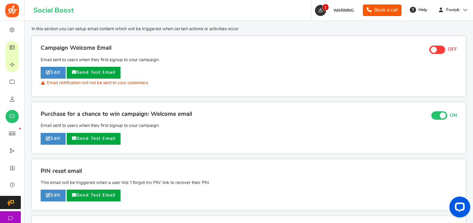
scroll to position [35, 0]
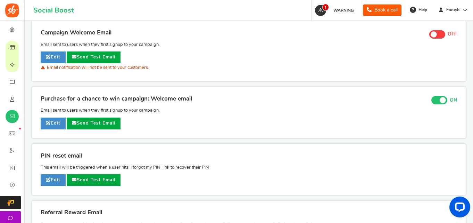
click at [444, 97] on span at bounding box center [443, 100] width 6 height 6
click at [0, 0] on input "ON OFF" at bounding box center [0, 0] width 0 height 0
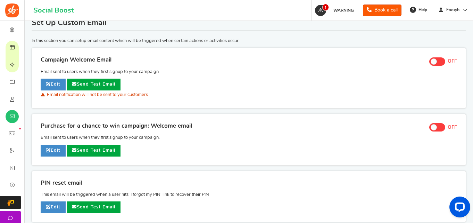
scroll to position [0, 0]
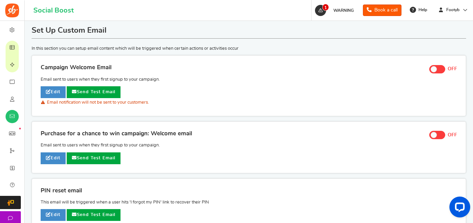
click at [0, 0] on span "Campaigns" at bounding box center [0, 0] width 0 height 0
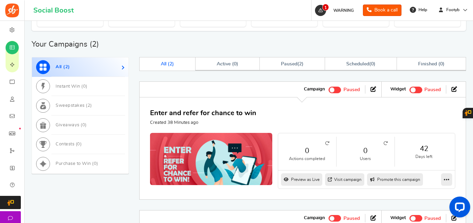
scroll to position [348, 0]
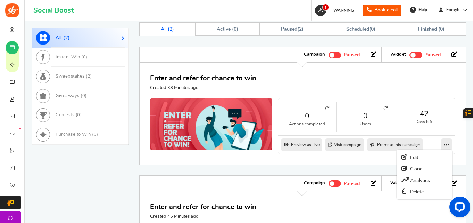
click at [446, 148] on link at bounding box center [446, 144] width 11 height 13
click at [430, 155] on link "Edit" at bounding box center [424, 157] width 51 height 11
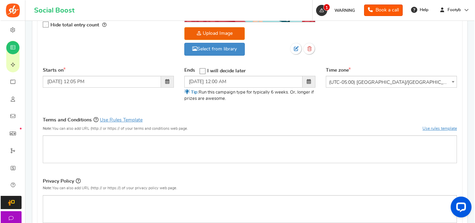
scroll to position [209, 0]
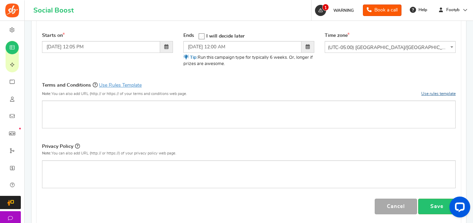
click at [442, 95] on link "Use rules template" at bounding box center [439, 93] width 34 height 4
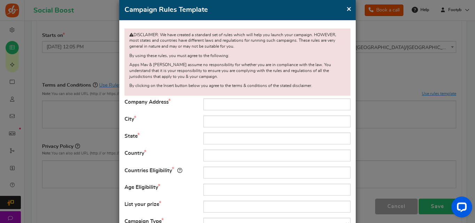
scroll to position [35, 0]
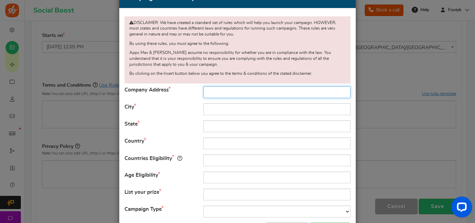
click at [224, 94] on input "text" at bounding box center [276, 92] width 147 height 12
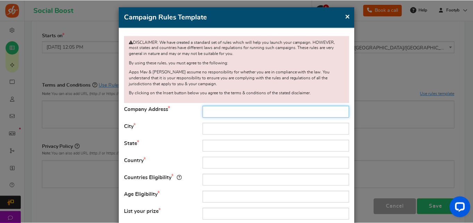
scroll to position [0, 0]
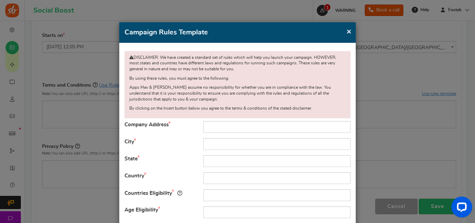
click at [349, 28] on span "×" at bounding box center [348, 31] width 5 height 9
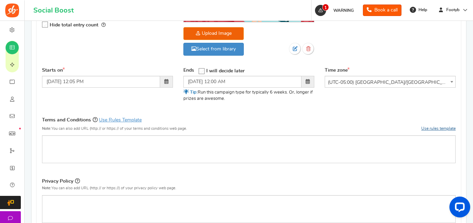
scroll to position [139, 0]
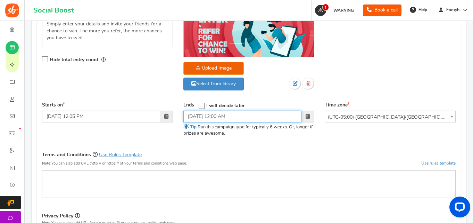
click at [234, 114] on input "[DATE] 12:00 AM" at bounding box center [243, 117] width 118 height 12
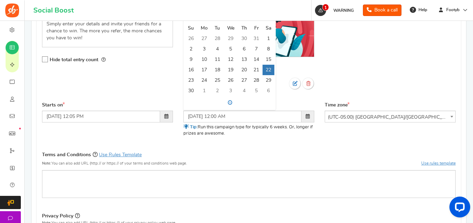
click at [167, 101] on div "Campaign name Display Title hidden from public view. Enter and refer for chance…" at bounding box center [249, 38] width 424 height 127
click at [212, 114] on input "[DATE] 12:00 AM" at bounding box center [243, 117] width 118 height 12
click at [304, 119] on span at bounding box center [308, 117] width 13 height 12
click at [269, 42] on td "1" at bounding box center [269, 38] width 12 height 10
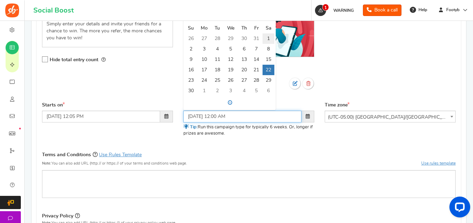
type input "[DATE] 12:00 AM"
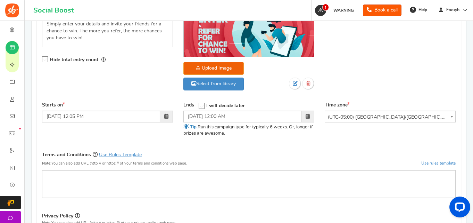
click at [253, 148] on div "Campaign name Display Title hidden from public view. Enter and refer for chance…" at bounding box center [249, 129] width 414 height 308
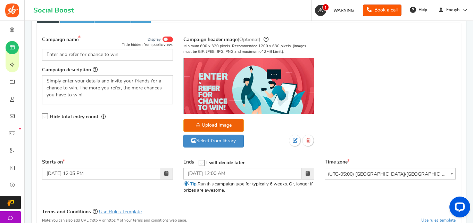
scroll to position [70, 0]
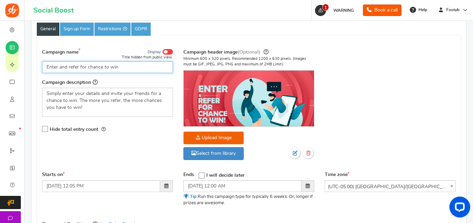
click at [120, 72] on input "Enter and refer for chance to win" at bounding box center [107, 67] width 131 height 12
click at [120, 71] on input "Enter and refer for chance to win" at bounding box center [107, 67] width 131 height 12
type input "h"
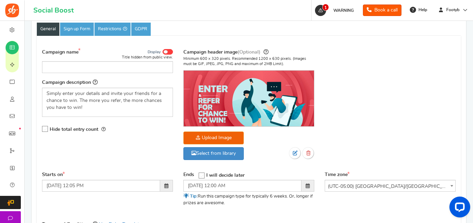
click at [165, 53] on span at bounding box center [166, 51] width 4 height 3
click at [0, 0] on input "Display" at bounding box center [0, 0] width 0 height 0
click at [171, 51] on span at bounding box center [170, 51] width 4 height 3
click at [0, 0] on input "Display" at bounding box center [0, 0] width 0 height 0
click at [156, 62] on input "Campaign name" at bounding box center [107, 67] width 131 height 12
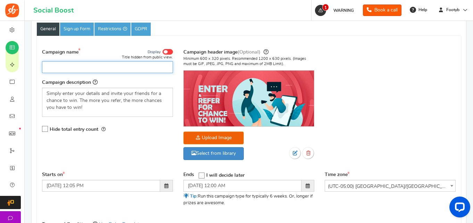
type input "Enter and refer for chance to win"
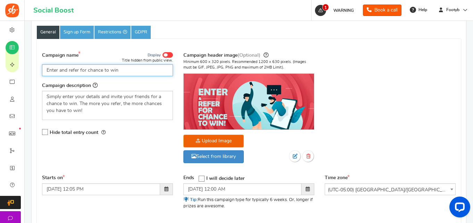
scroll to position [70, 0]
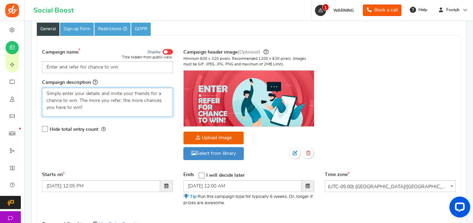
click at [106, 90] on p "Simply enter your details and invite your friends for a chance to win. The more…" at bounding box center [108, 100] width 122 height 21
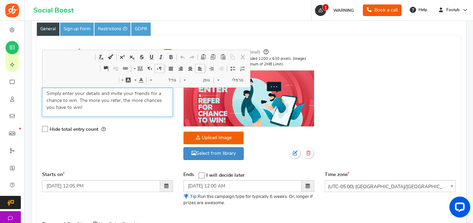
click at [106, 93] on p "Simply enter your details and invite your friends for a chance to win. The more…" at bounding box center [108, 100] width 122 height 21
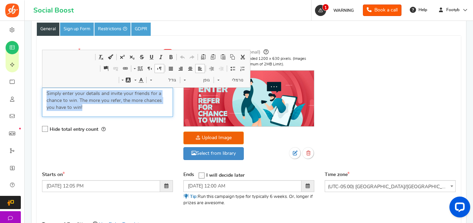
click at [106, 93] on p "Simply enter your details and invite your friends for a chance to win. The more…" at bounding box center [108, 100] width 122 height 21
click at [100, 108] on p "Simply enter your details and invite your friends for a chance to win. The more…" at bounding box center [108, 100] width 122 height 21
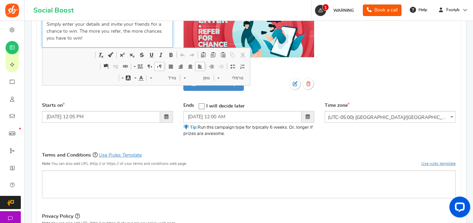
scroll to position [139, 0]
click at [202, 104] on icon at bounding box center [202, 106] width 6 height 6
click at [200, 104] on input "I will decide later" at bounding box center [200, 105] width 0 height 5
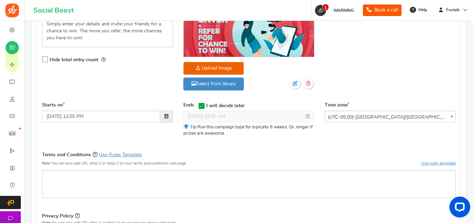
click at [202, 105] on icon at bounding box center [202, 106] width 6 height 6
click at [200, 105] on input "I will decide later" at bounding box center [200, 105] width 0 height 5
click at [202, 105] on icon at bounding box center [202, 106] width 6 height 6
click at [200, 105] on input "I will decide later" at bounding box center [200, 105] width 0 height 5
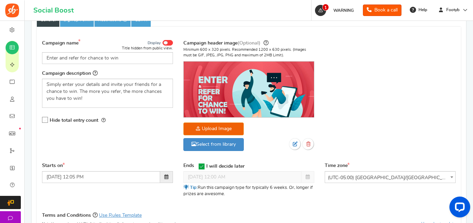
scroll to position [70, 0]
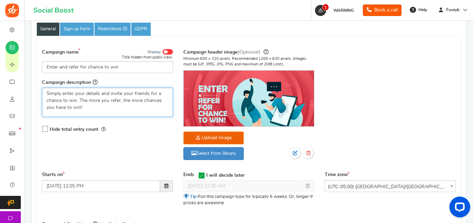
click at [139, 100] on p "Simply enter your details and invite your friends for a chance to win. The more…" at bounding box center [108, 100] width 122 height 21
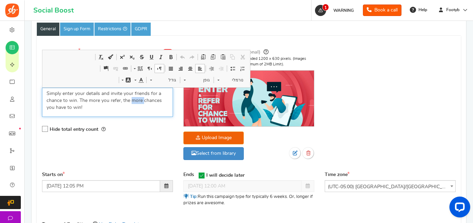
click at [139, 100] on p "Simply enter your details and invite your friends for a chance to win. The more…" at bounding box center [108, 100] width 122 height 21
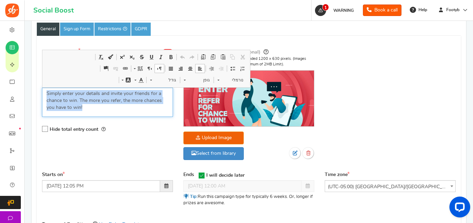
click at [139, 100] on p "Simply enter your details and invite your friends for a chance to win. The more…" at bounding box center [108, 100] width 122 height 21
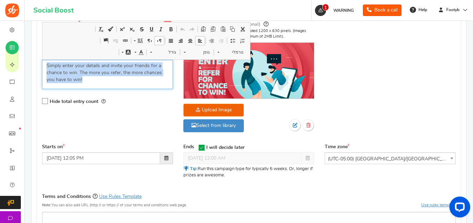
scroll to position [10, 0]
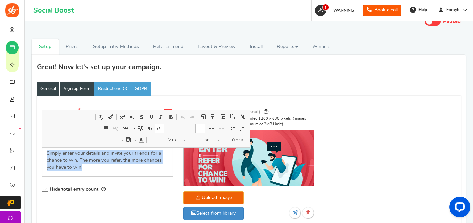
click at [89, 87] on link "Sign up Form" at bounding box center [77, 88] width 34 height 13
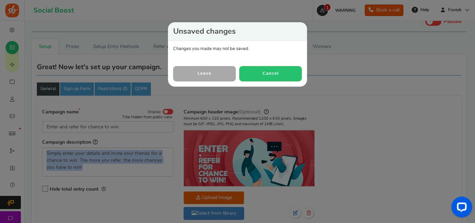
click at [221, 72] on link "Leave" at bounding box center [204, 73] width 63 height 15
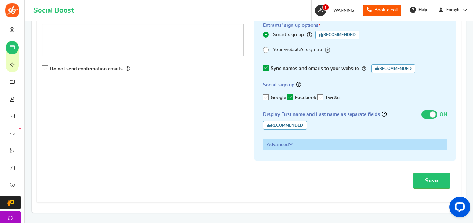
scroll to position [94, 0]
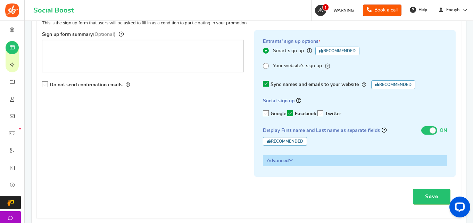
click at [292, 113] on icon at bounding box center [290, 113] width 6 height 6
click at [288, 113] on input "Facebook" at bounding box center [288, 113] width 0 height 5
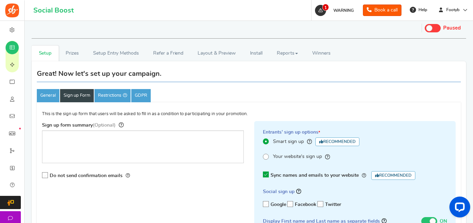
scroll to position [0, 0]
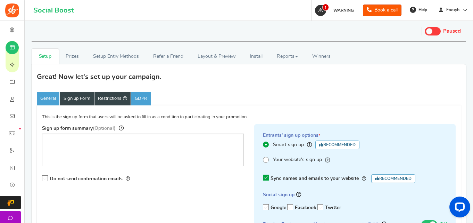
click at [112, 95] on link "Restrictions" at bounding box center [113, 98] width 36 height 13
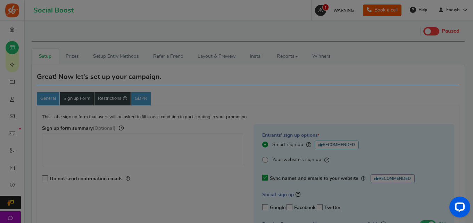
scroll to position [35, 0]
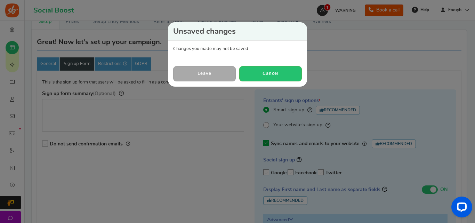
click at [210, 76] on link "Leave" at bounding box center [204, 73] width 63 height 15
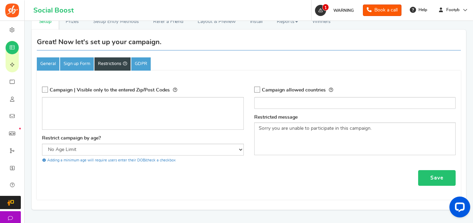
click at [451, 180] on link "Save" at bounding box center [437, 178] width 38 height 16
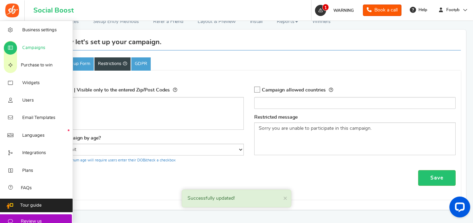
click at [14, 45] on icon at bounding box center [10, 48] width 7 height 6
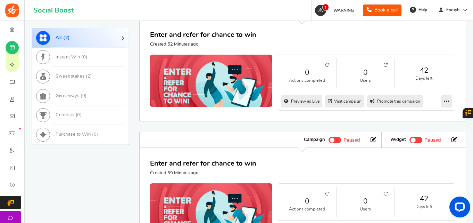
scroll to position [390, 0]
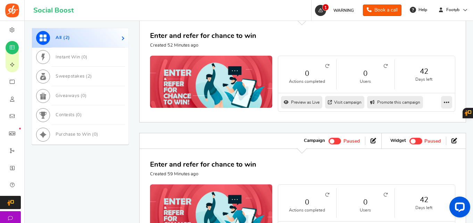
click at [396, 101] on link "Promote this campaign" at bounding box center [395, 102] width 56 height 13
type input "[URL][DOMAIN_NAME]"
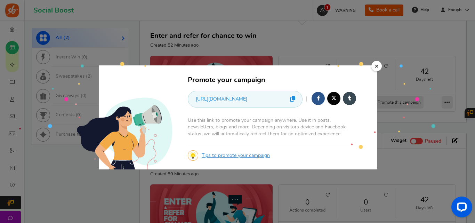
click at [288, 97] on link at bounding box center [292, 99] width 12 height 16
click at [238, 158] on div "Tips to promote your campaign" at bounding box center [273, 154] width 170 height 9
click at [238, 156] on link "Tips to promote your campaign" at bounding box center [236, 155] width 68 height 5
click at [374, 67] on link "×" at bounding box center [376, 66] width 10 height 10
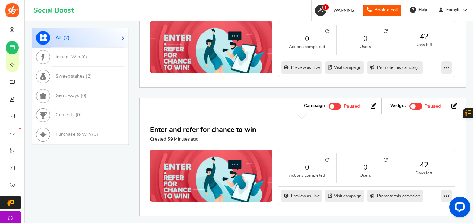
scroll to position [459, 0]
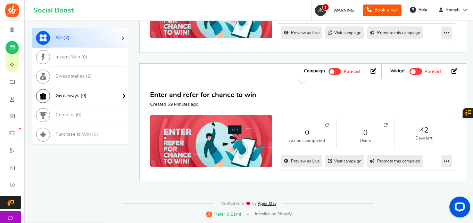
click at [81, 96] on span "Giveaways ( 0 )" at bounding box center [71, 95] width 31 height 5
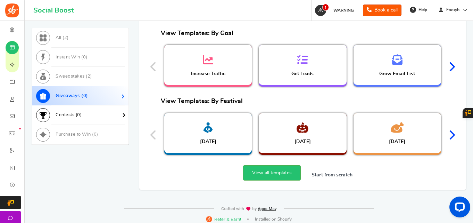
click at [80, 109] on link "Contests ( 0 )" at bounding box center [80, 114] width 97 height 19
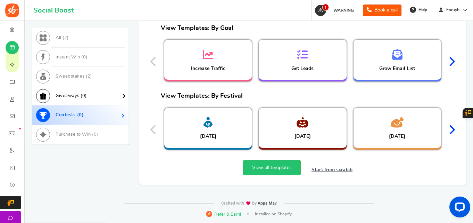
click at [90, 86] on link "Giveaways ( 0 )" at bounding box center [80, 95] width 97 height 19
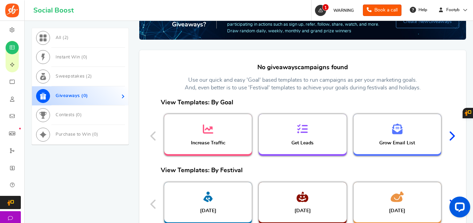
scroll to position [390, 0]
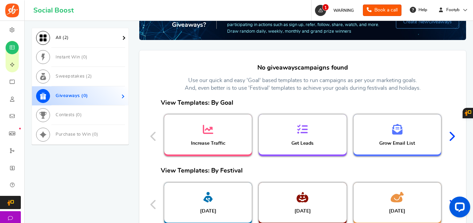
click at [56, 33] on link "All ( 2 )" at bounding box center [80, 37] width 97 height 19
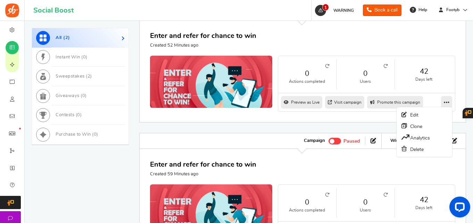
click at [442, 96] on link at bounding box center [446, 102] width 11 height 13
click at [430, 113] on link "Edit" at bounding box center [424, 114] width 51 height 11
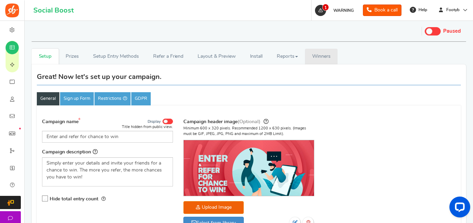
click at [324, 53] on link "Winners Winner Draw" at bounding box center [321, 57] width 33 height 16
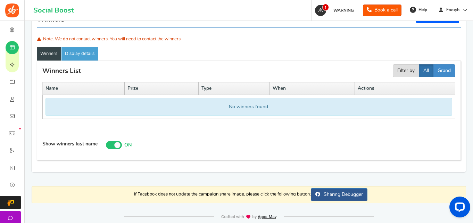
scroll to position [70, 0]
